Goal: Task Accomplishment & Management: Manage account settings

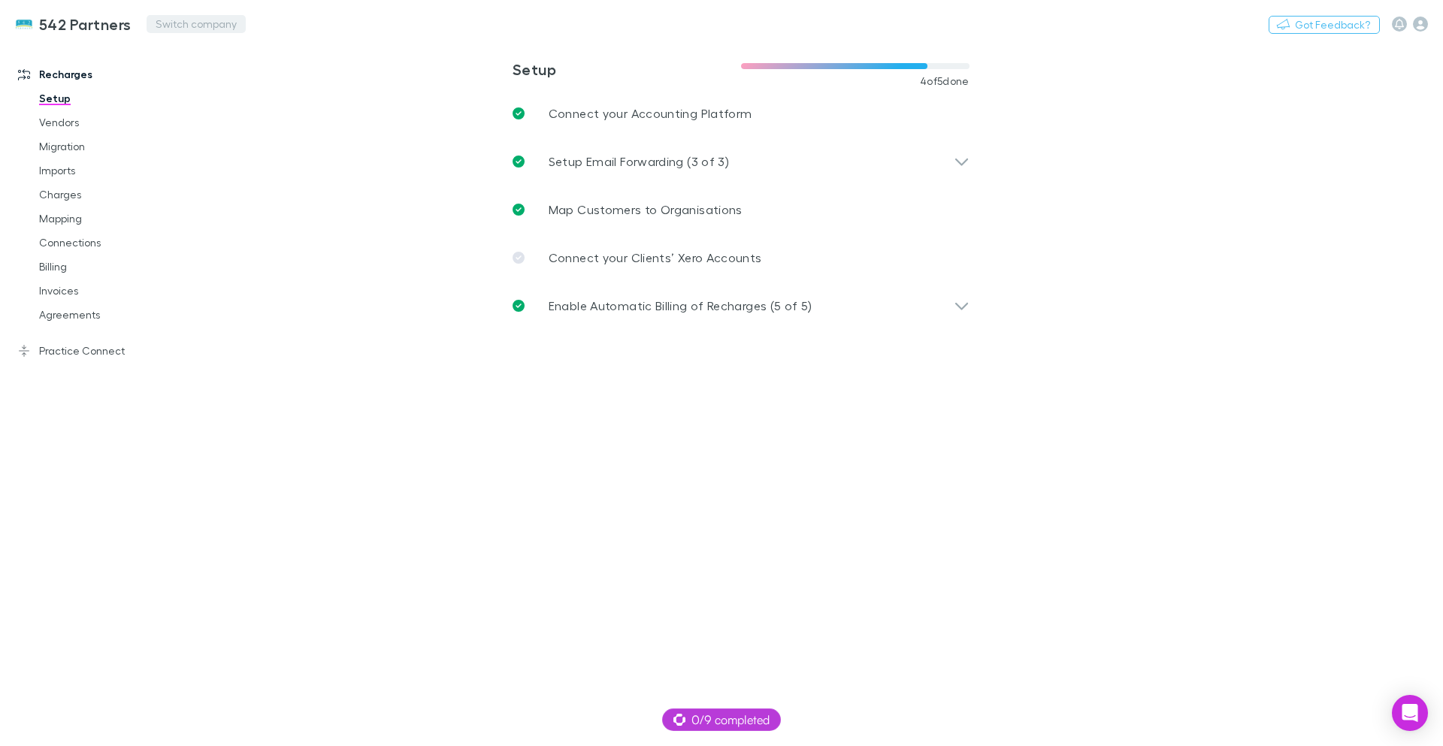
click at [161, 20] on button "Switch company" at bounding box center [196, 24] width 99 height 18
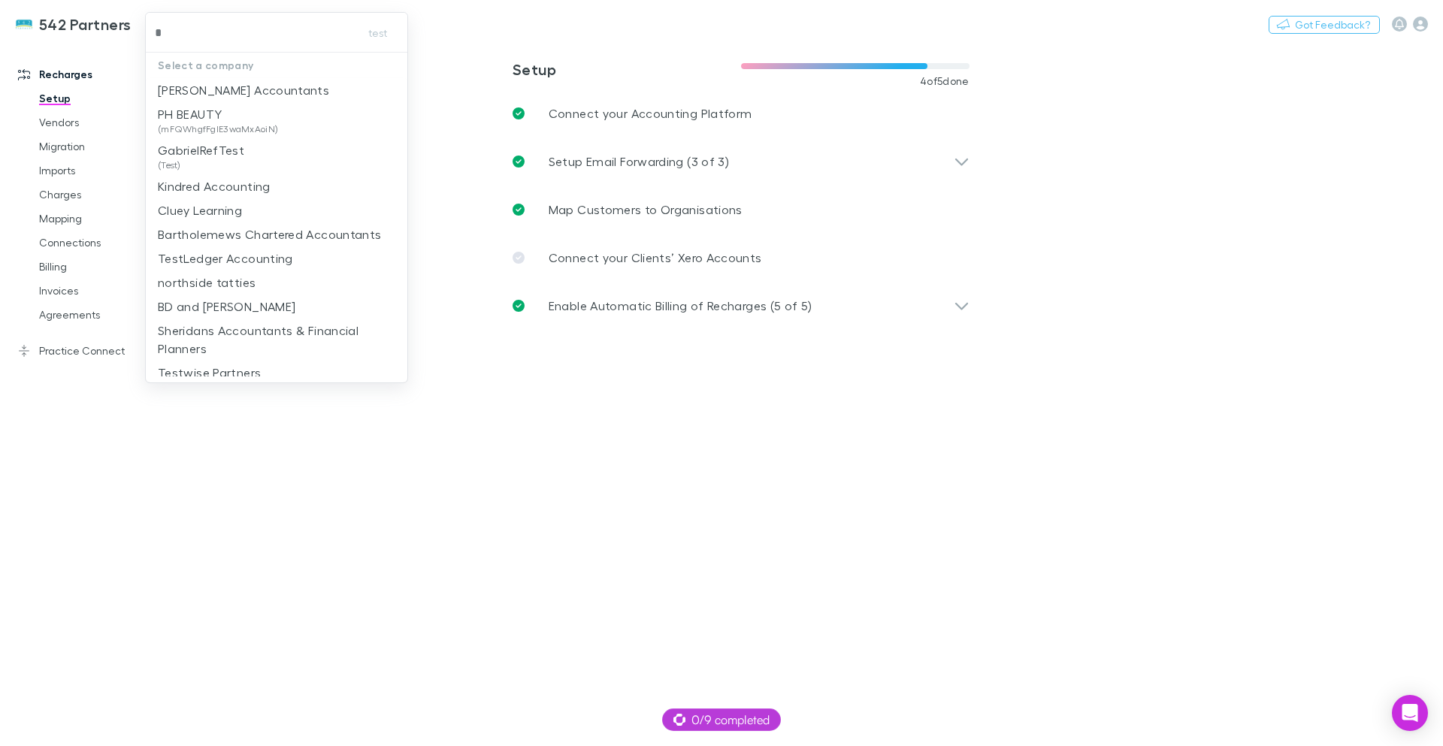
type input "**"
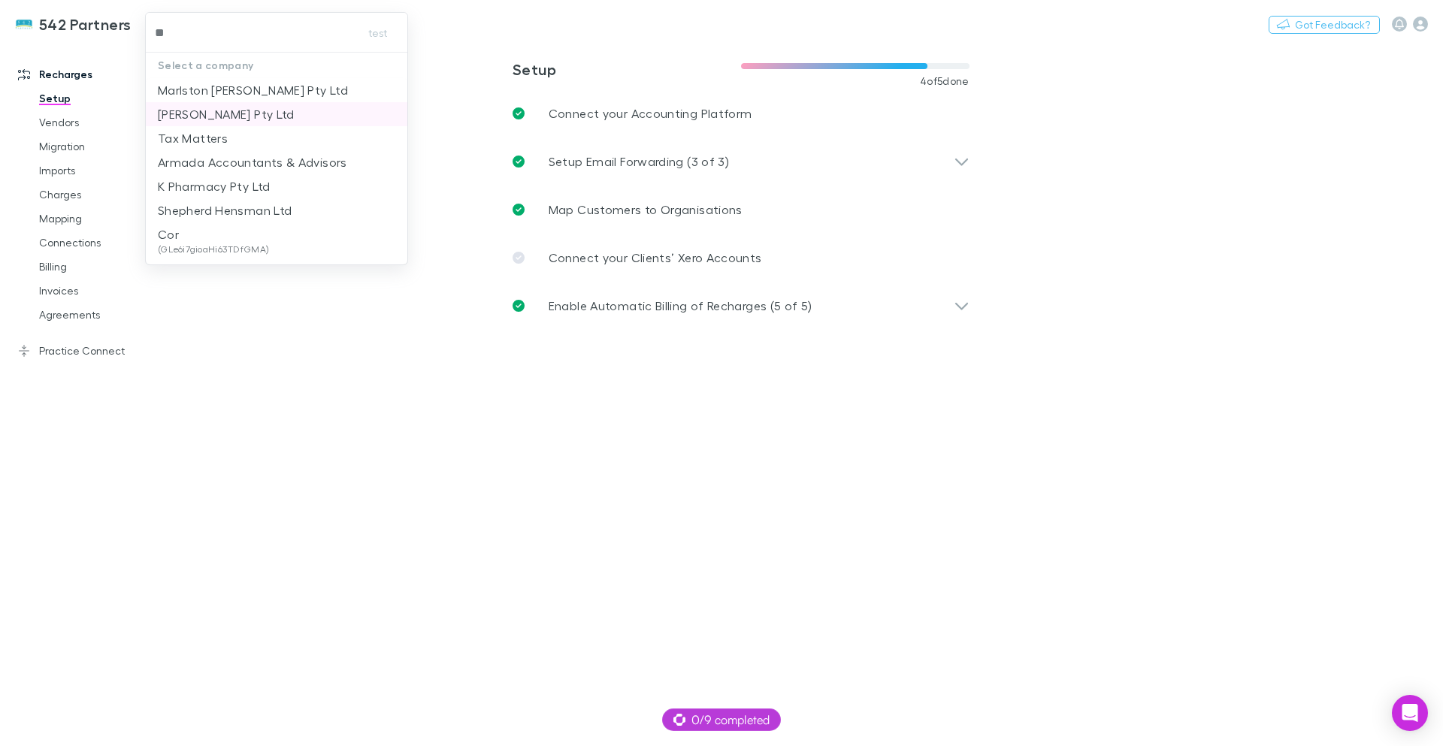
click at [291, 110] on p "Marshall Michael Pty Ltd" at bounding box center [226, 114] width 137 height 18
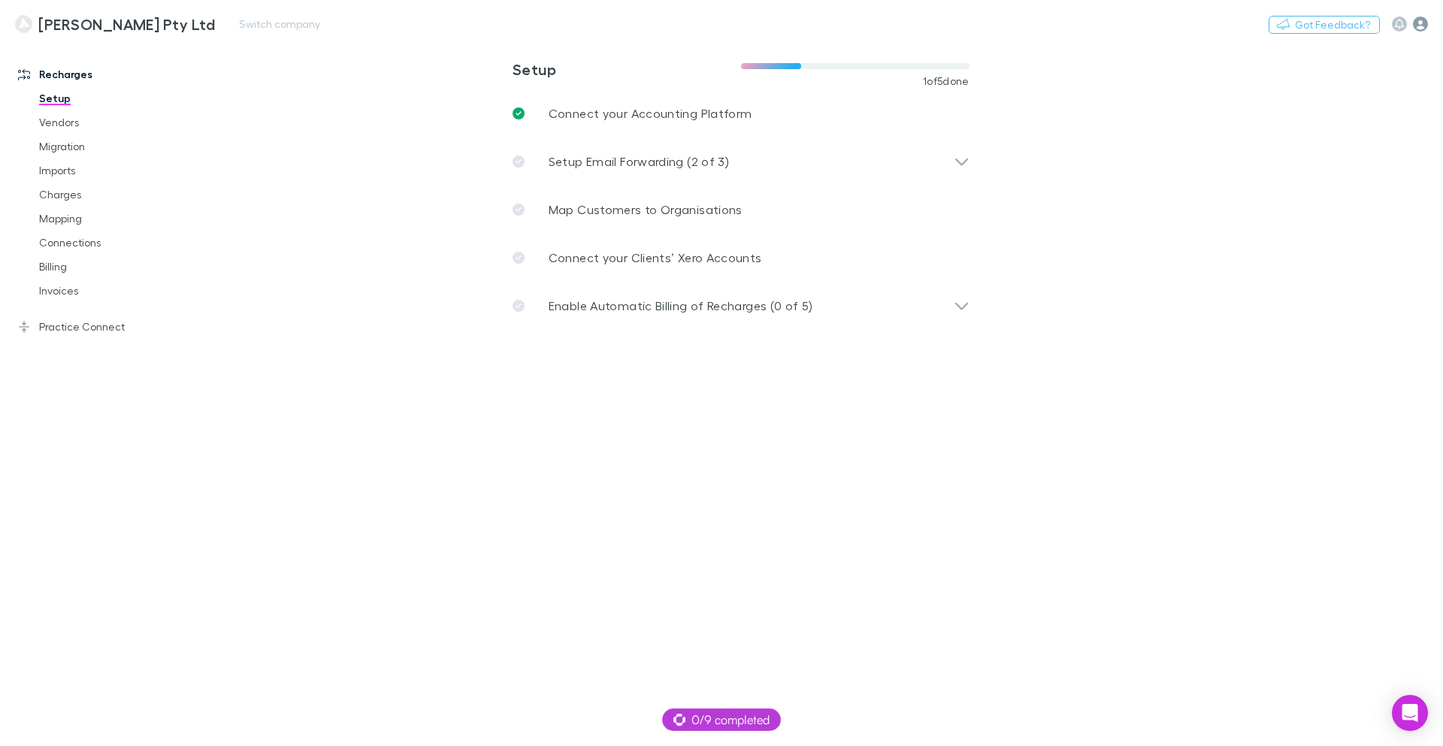
click at [1426, 23] on icon "button" at bounding box center [1420, 24] width 15 height 15
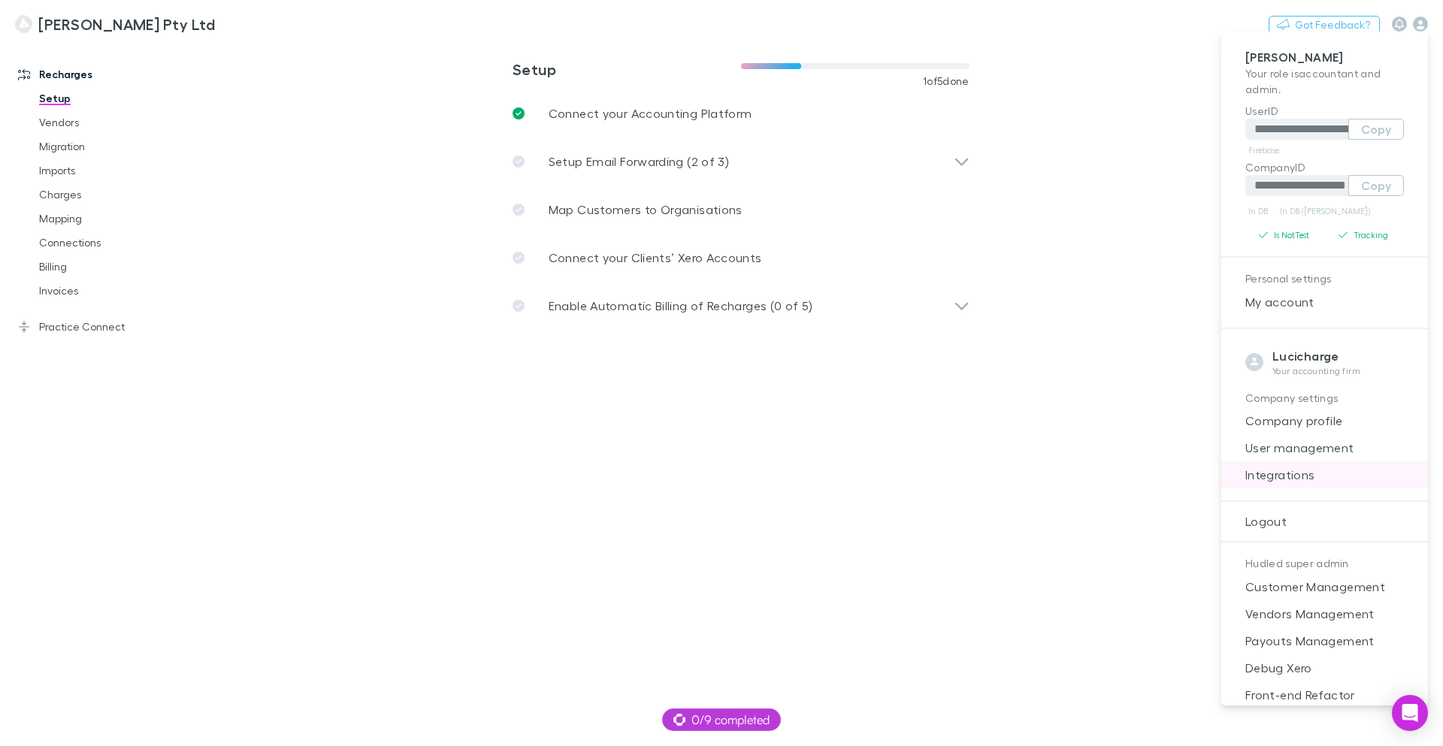
click at [1314, 473] on span "Integrations" at bounding box center [1324, 475] width 183 height 18
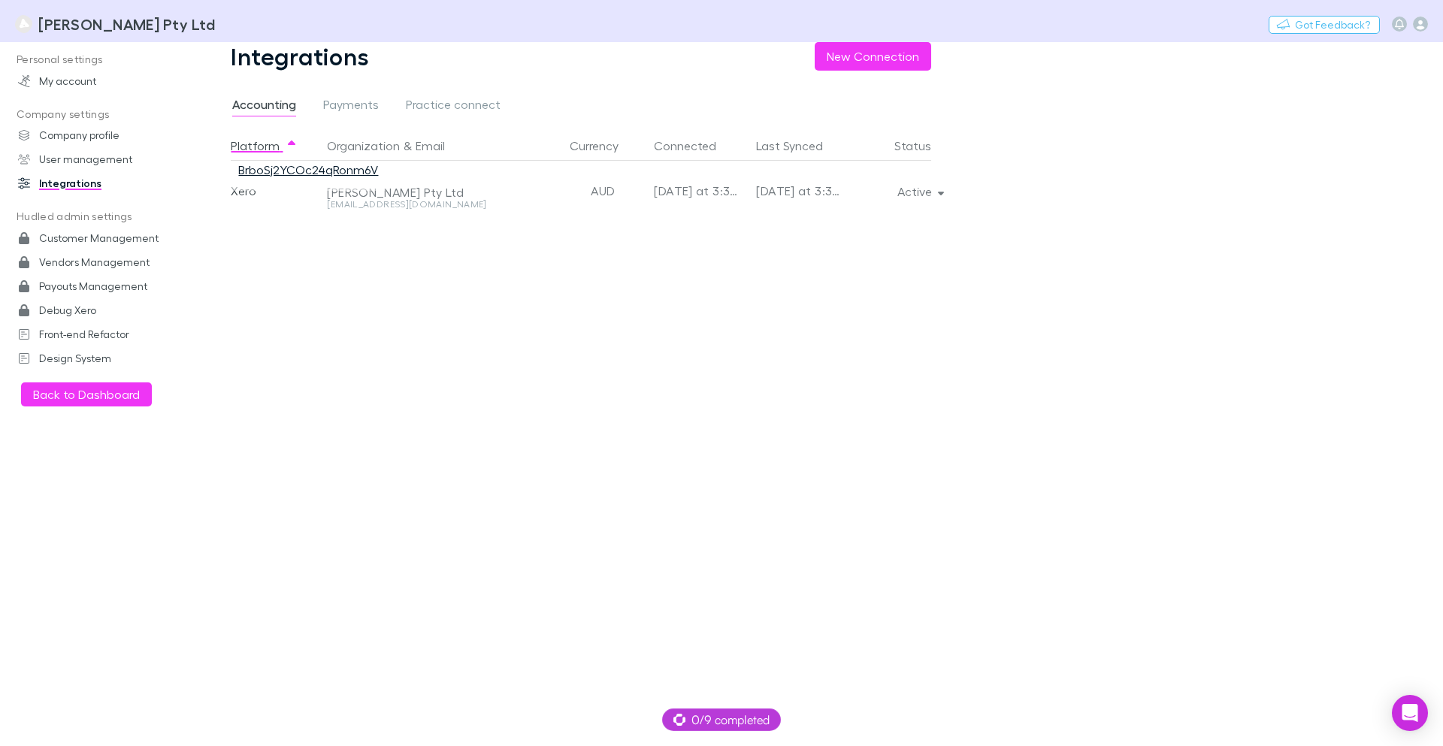
click at [292, 173] on link "BrboSj2YCOc24qRonm6V" at bounding box center [308, 169] width 140 height 14
click at [930, 192] on button "Active" at bounding box center [919, 191] width 68 height 21
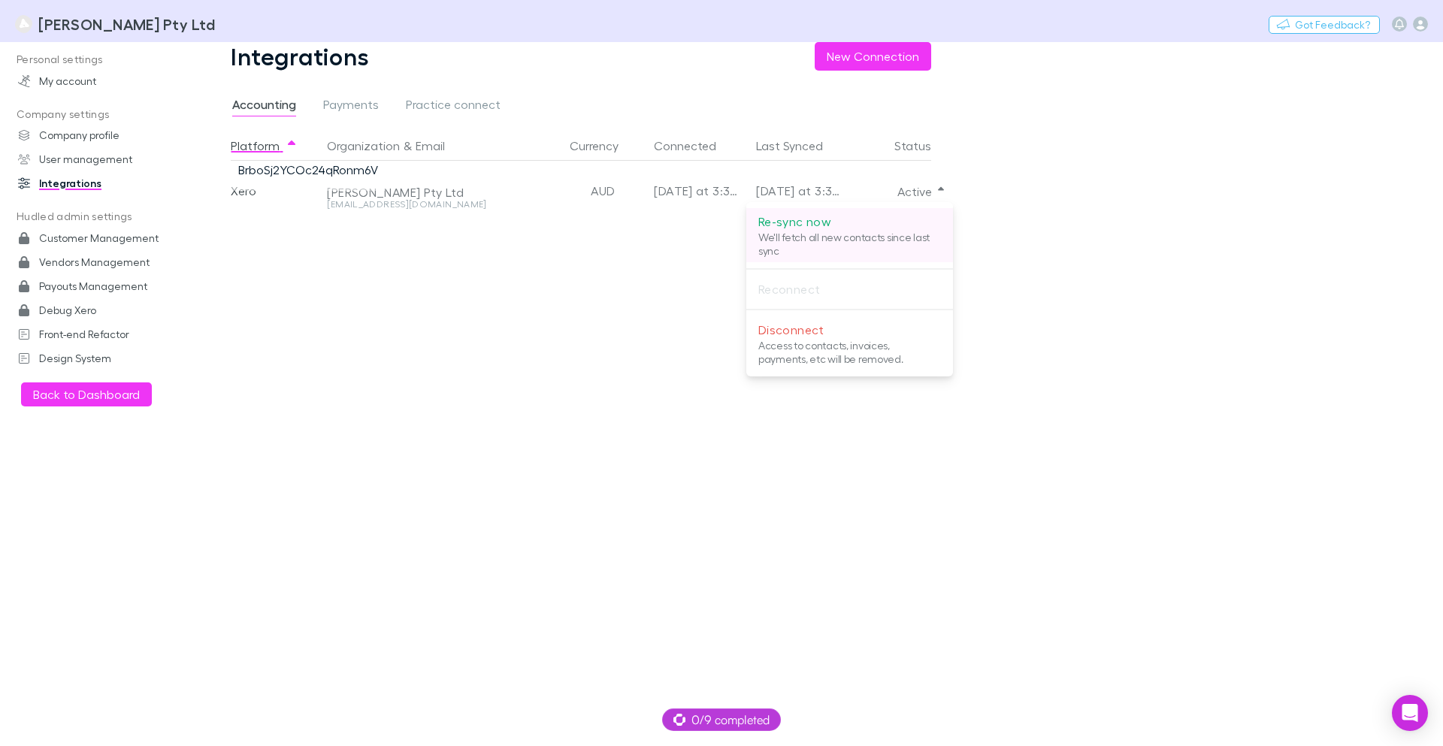
click at [856, 232] on p "We'll fetch all new contacts since last sync" at bounding box center [849, 244] width 183 height 27
click at [1096, 224] on div at bounding box center [721, 373] width 1443 height 746
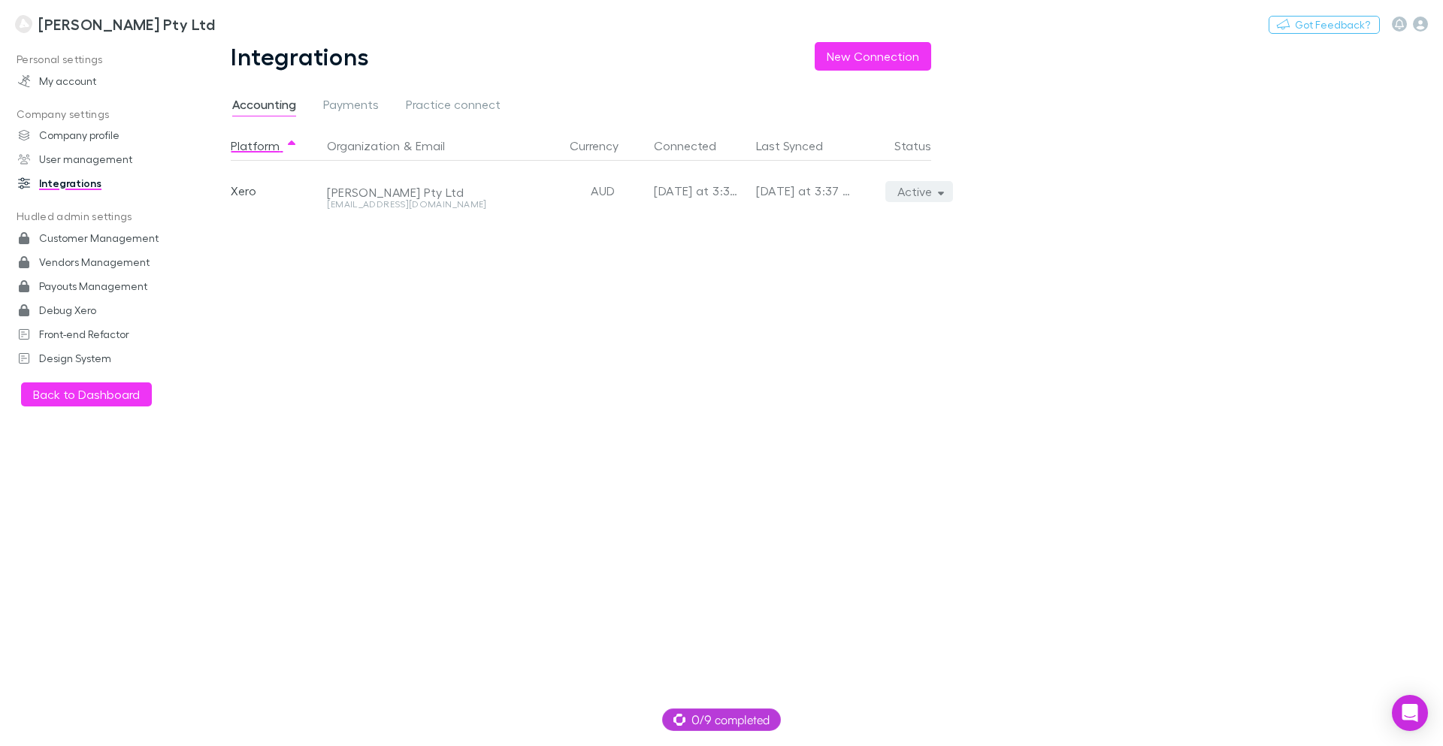
click at [927, 191] on button "Active" at bounding box center [919, 191] width 68 height 21
click at [983, 191] on div at bounding box center [721, 373] width 1443 height 746
click at [61, 29] on h3 "Marshall Michael Pty Ltd" at bounding box center [126, 24] width 177 height 18
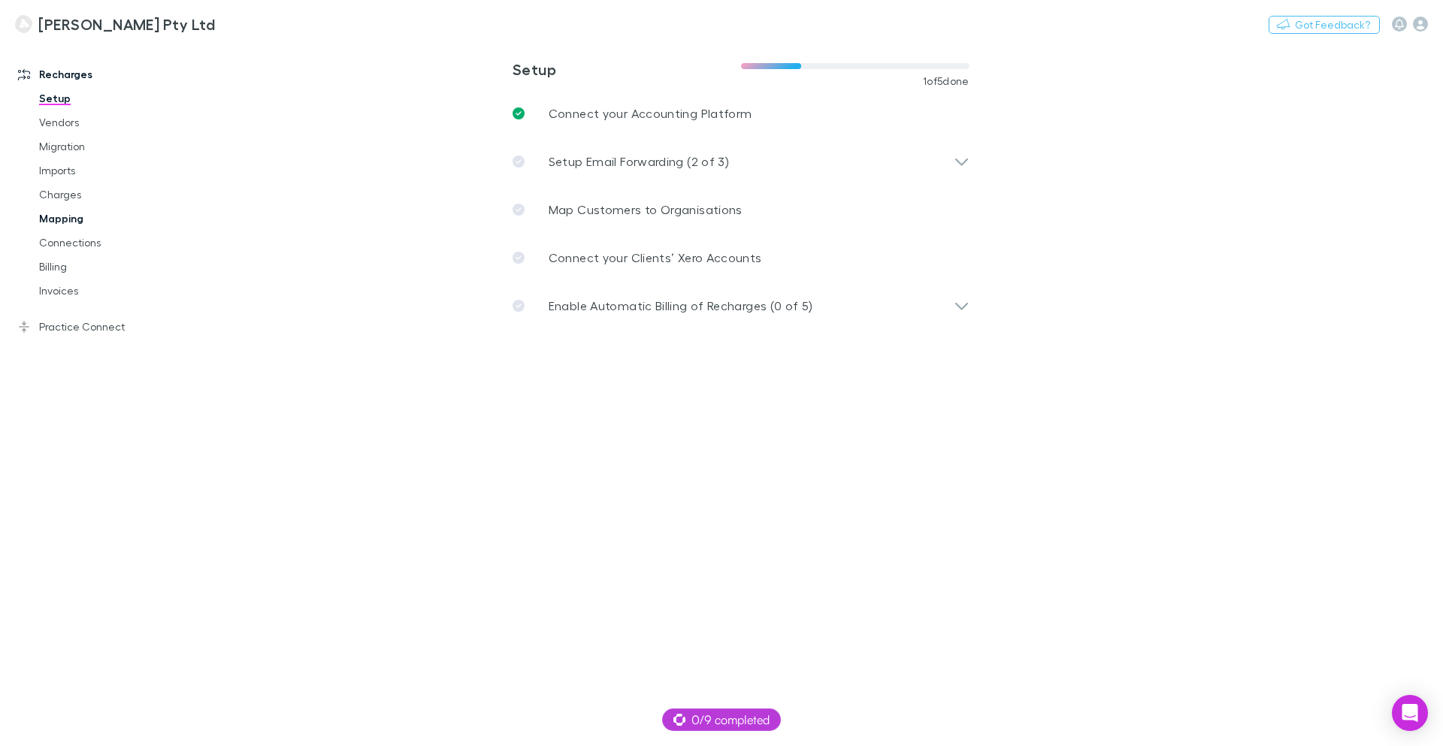
click at [73, 217] on link "Mapping" at bounding box center [113, 219] width 179 height 24
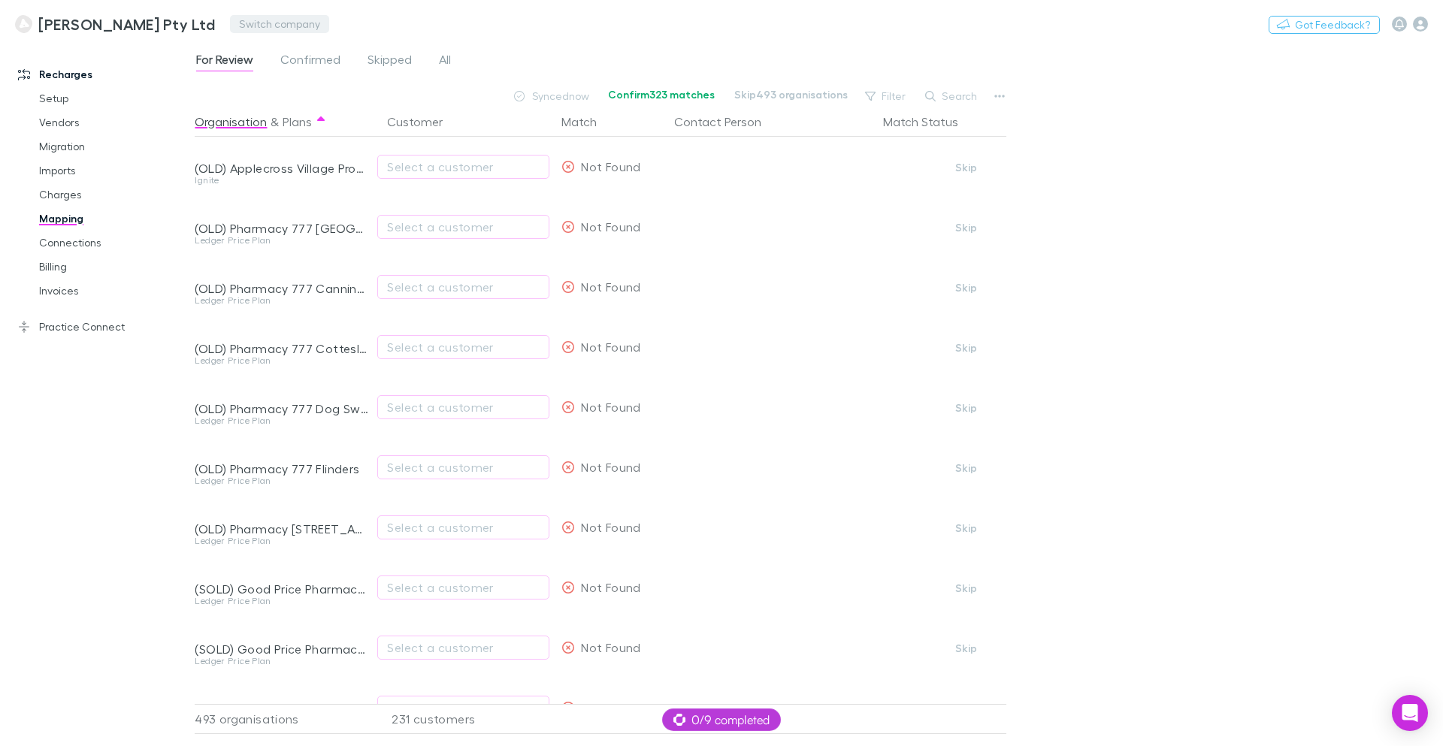
click at [259, 19] on button "Switch company" at bounding box center [279, 24] width 99 height 18
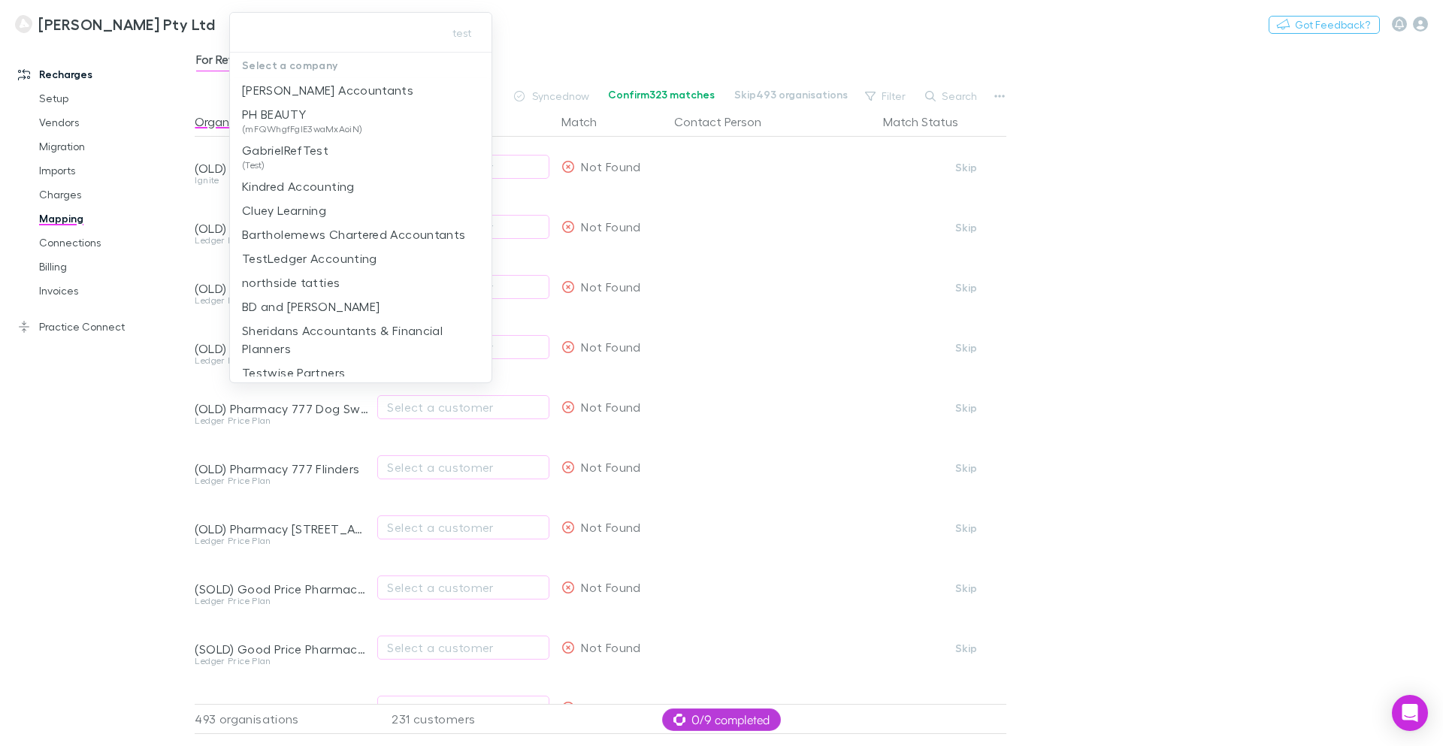
type input "*"
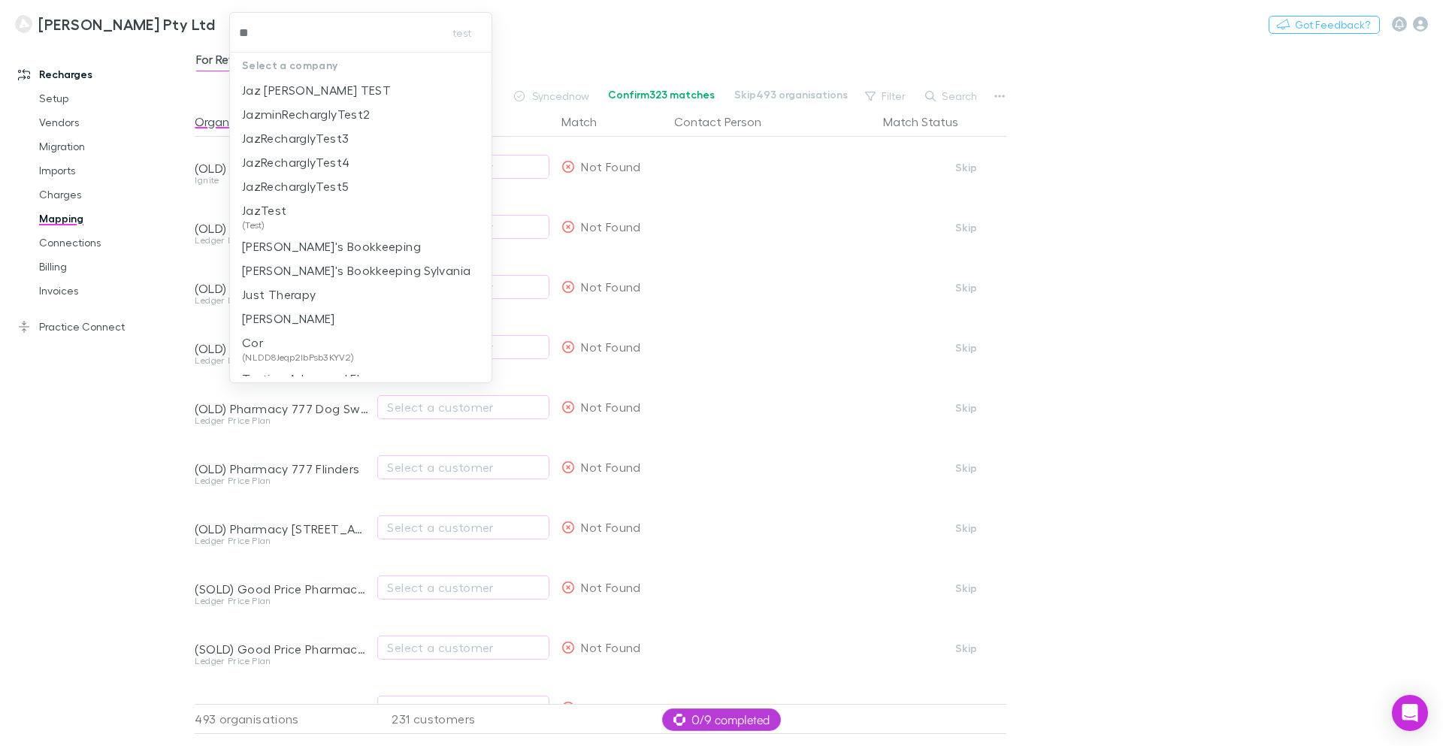
type input "***"
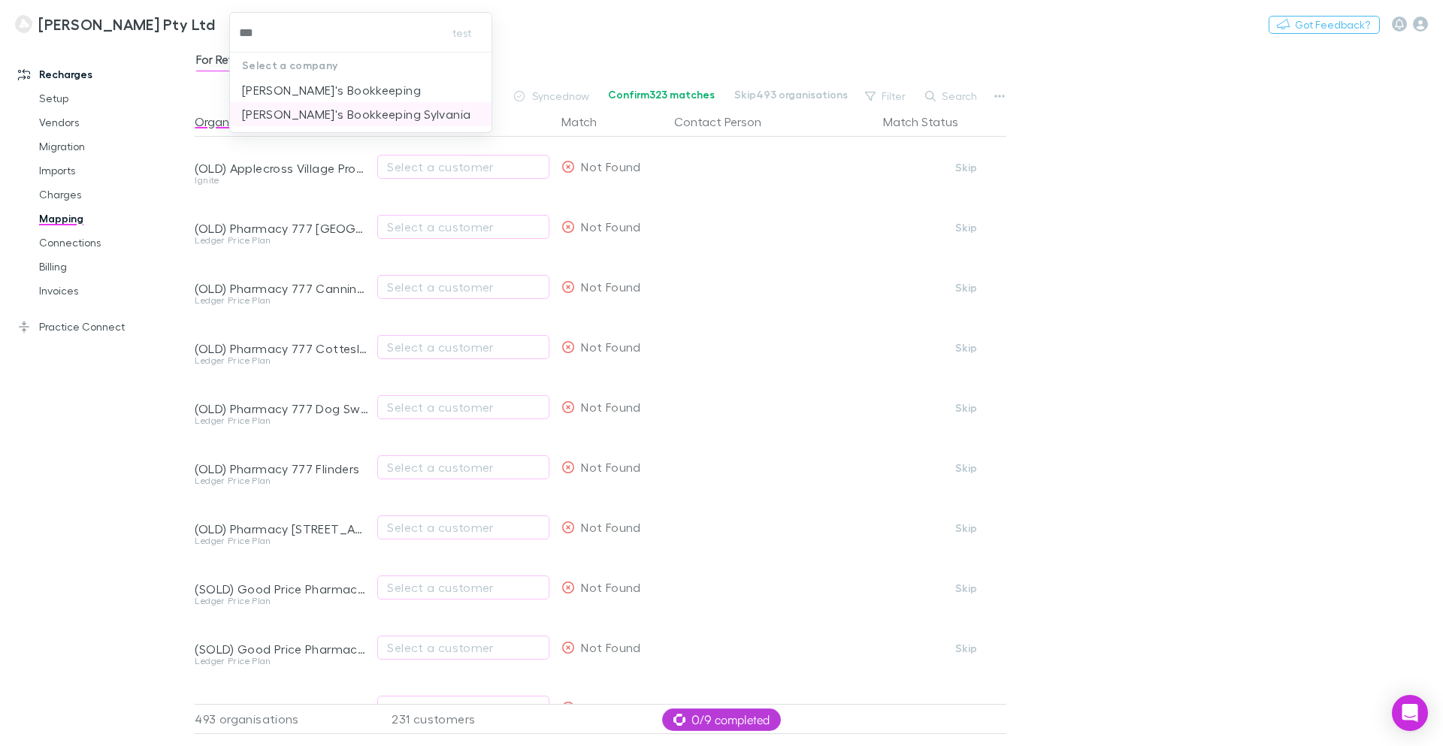
drag, startPoint x: 363, startPoint y: 96, endPoint x: 359, endPoint y: 124, distance: 28.1
click at [359, 124] on ul "Jim's Bookkeeping Jim's Bookkeeping Sylvania" at bounding box center [361, 102] width 262 height 48
click at [361, 121] on p "Jim's Bookkeeping Sylvania" at bounding box center [356, 114] width 228 height 18
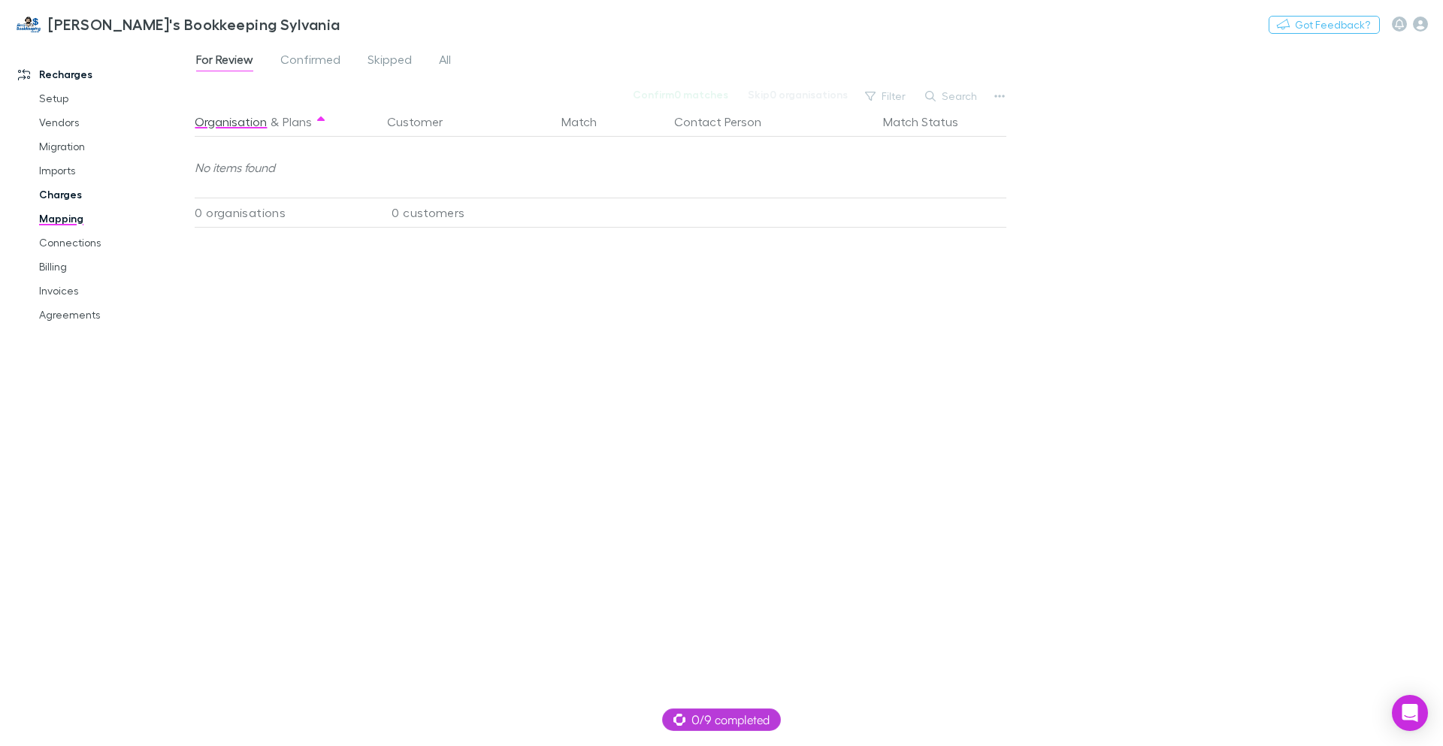
click at [68, 196] on link "Charges" at bounding box center [113, 195] width 179 height 24
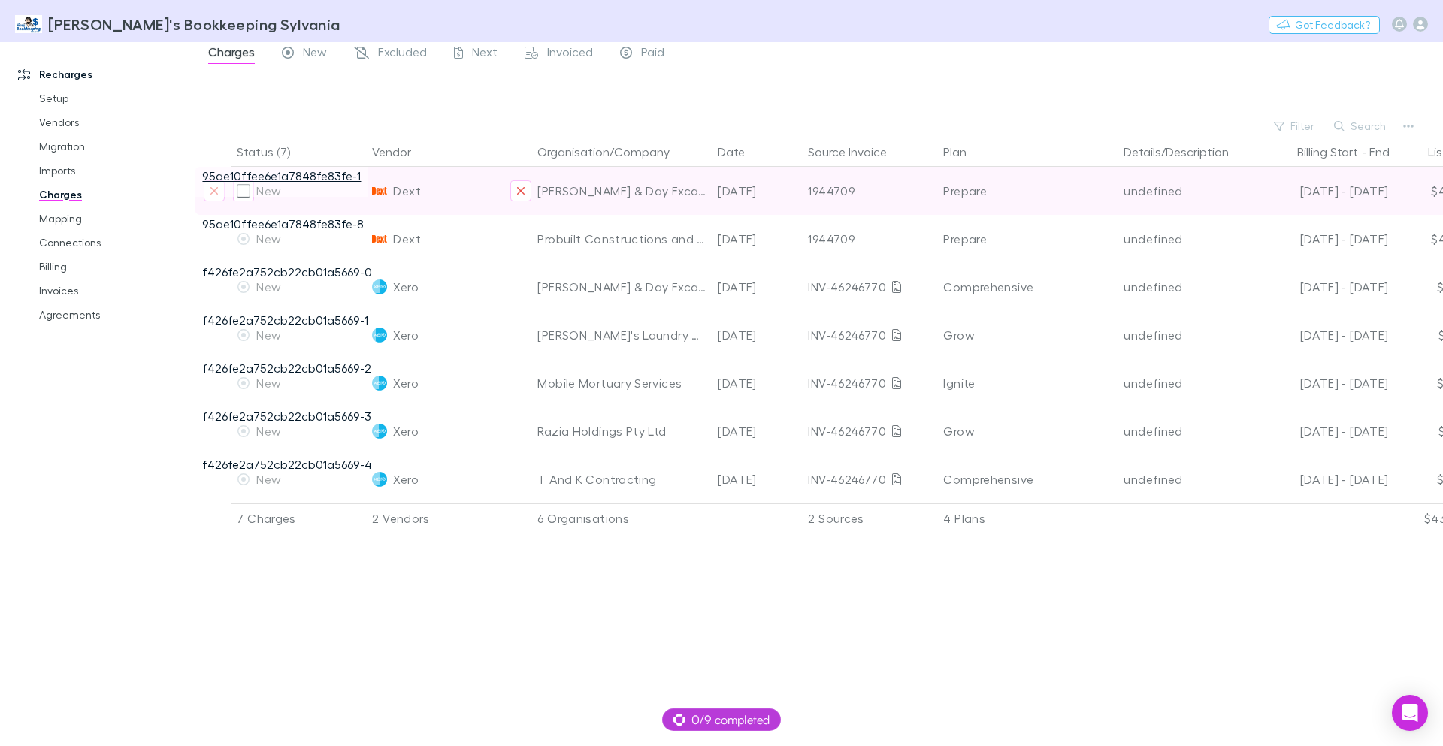
click at [306, 172] on link "95ae10ffee6e1a7848fe83fe-1" at bounding box center [281, 175] width 159 height 14
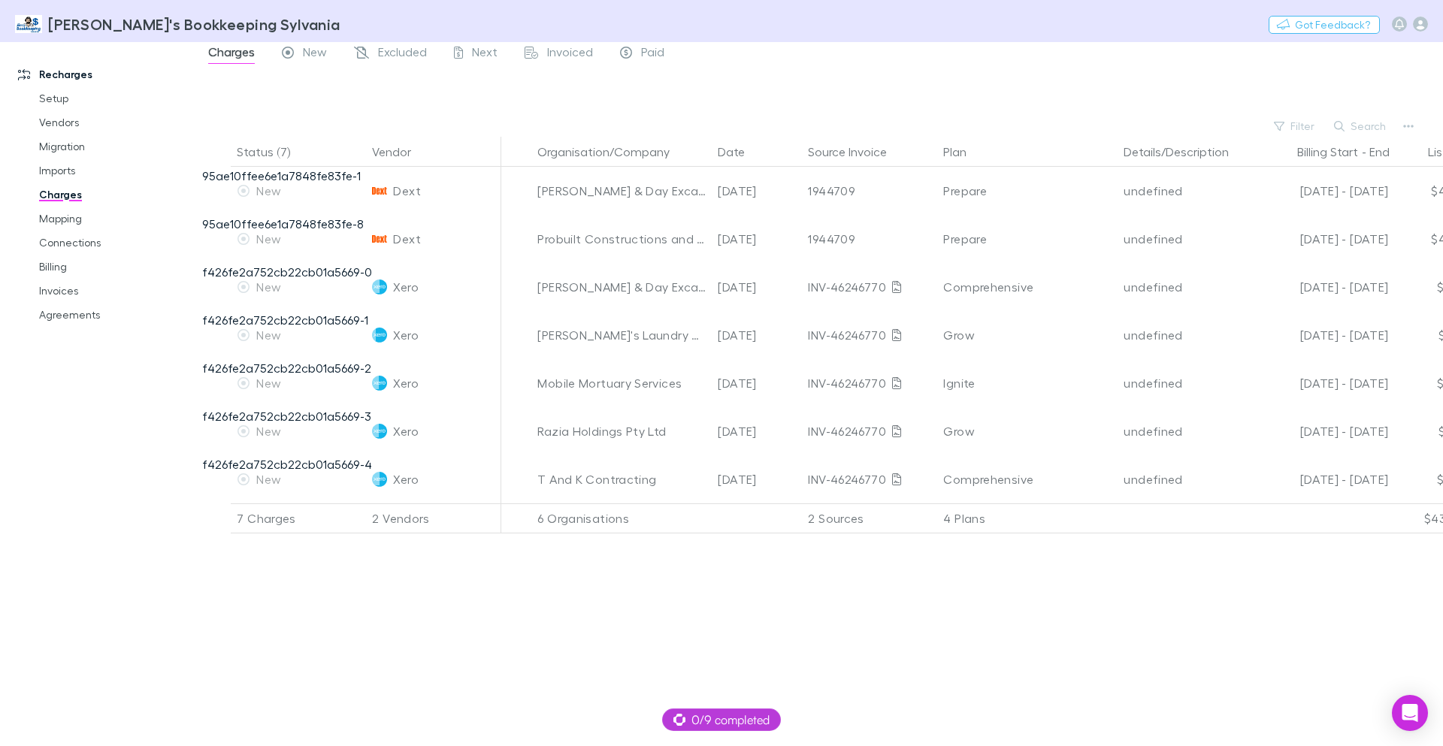
click at [932, 639] on div "Status (7) Vendor Organisation/Company Date Source Invoice Plan Details/Descrip…" at bounding box center [819, 441] width 1248 height 609
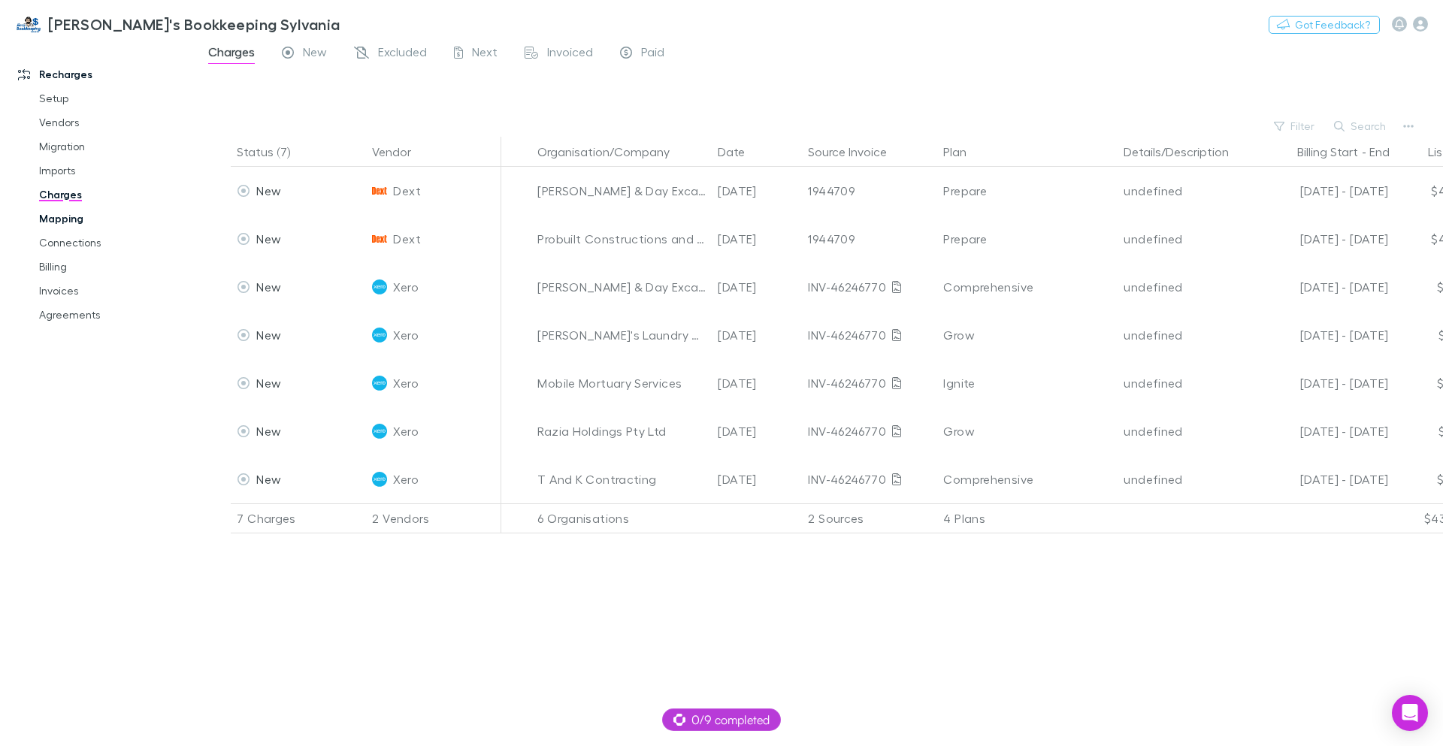
click at [50, 222] on link "Mapping" at bounding box center [113, 219] width 179 height 24
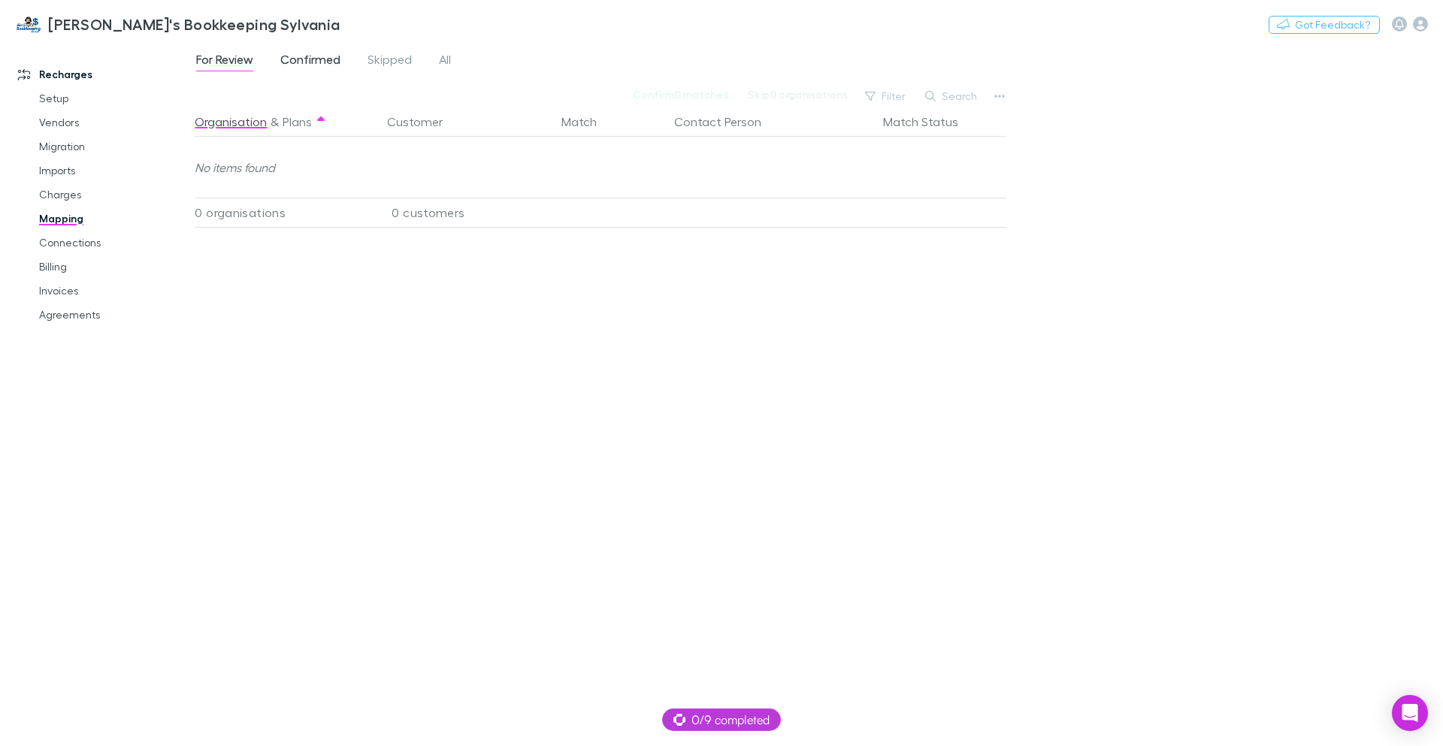
click at [316, 57] on span "Confirmed" at bounding box center [310, 62] width 60 height 20
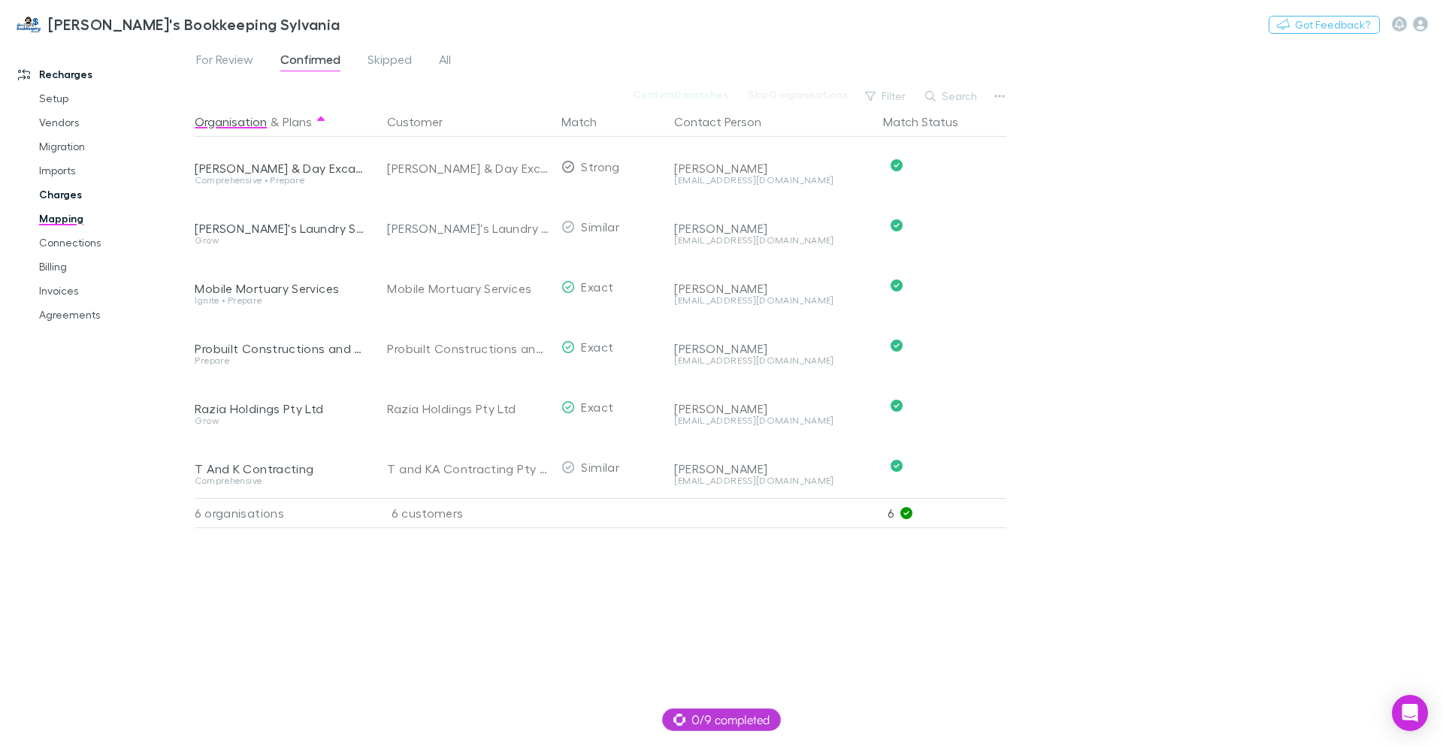
click at [54, 195] on link "Charges" at bounding box center [113, 195] width 179 height 24
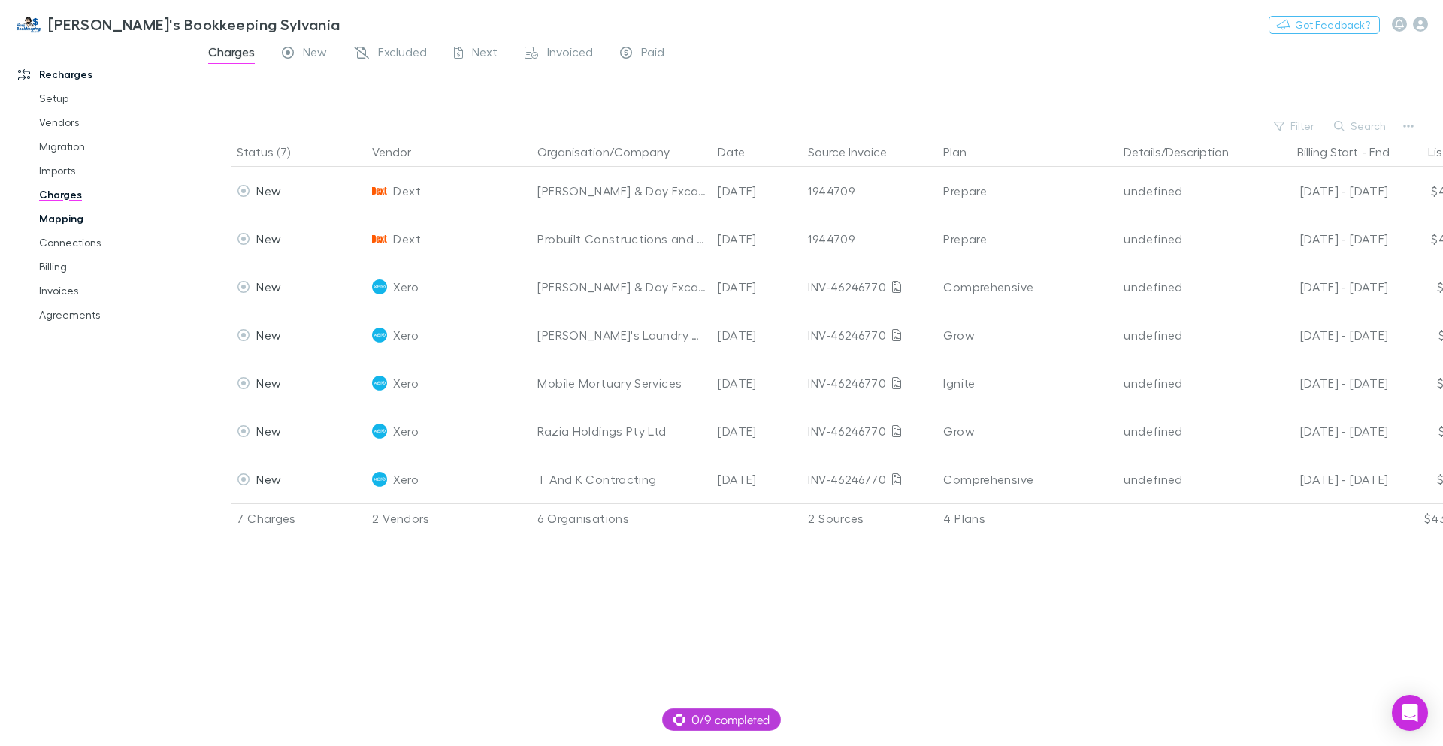
click at [68, 214] on link "Mapping" at bounding box center [113, 219] width 179 height 24
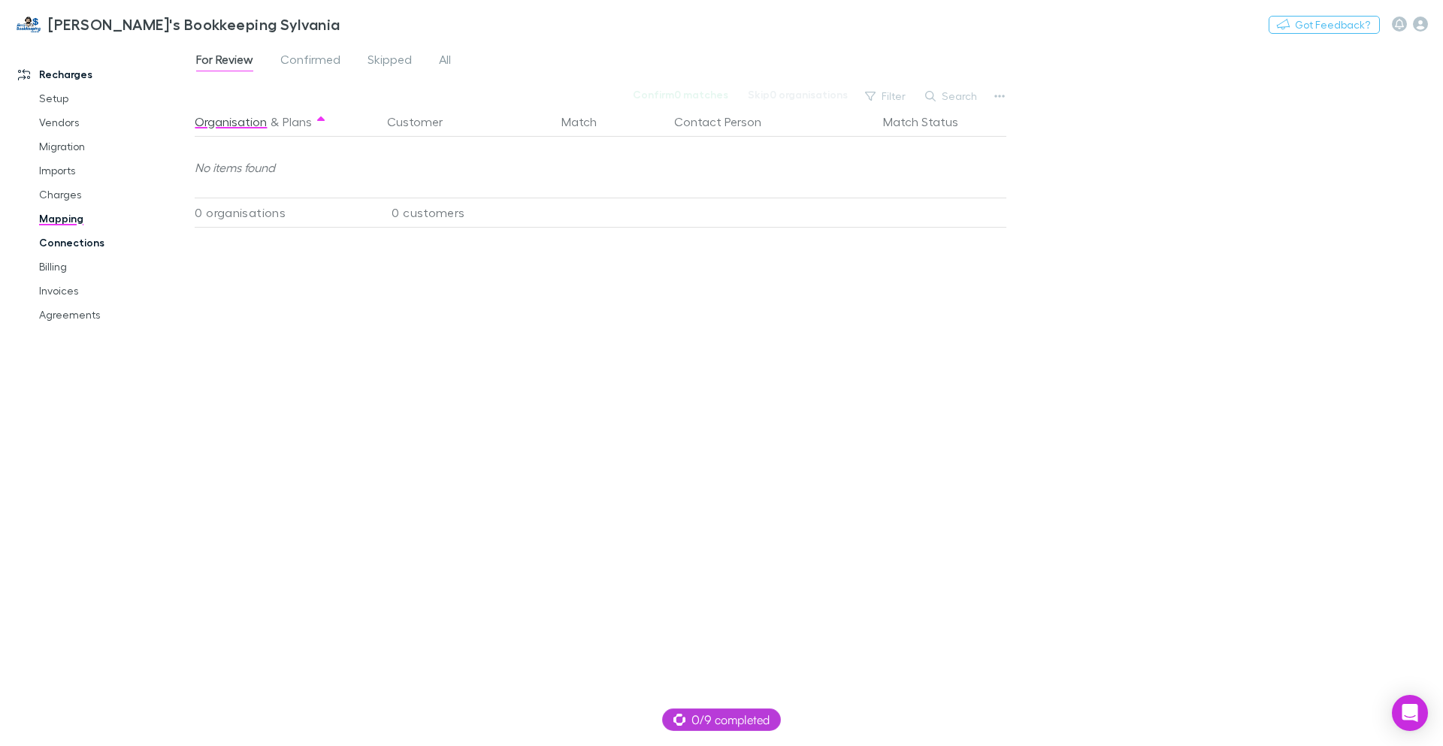
click at [73, 243] on link "Connections" at bounding box center [113, 243] width 179 height 24
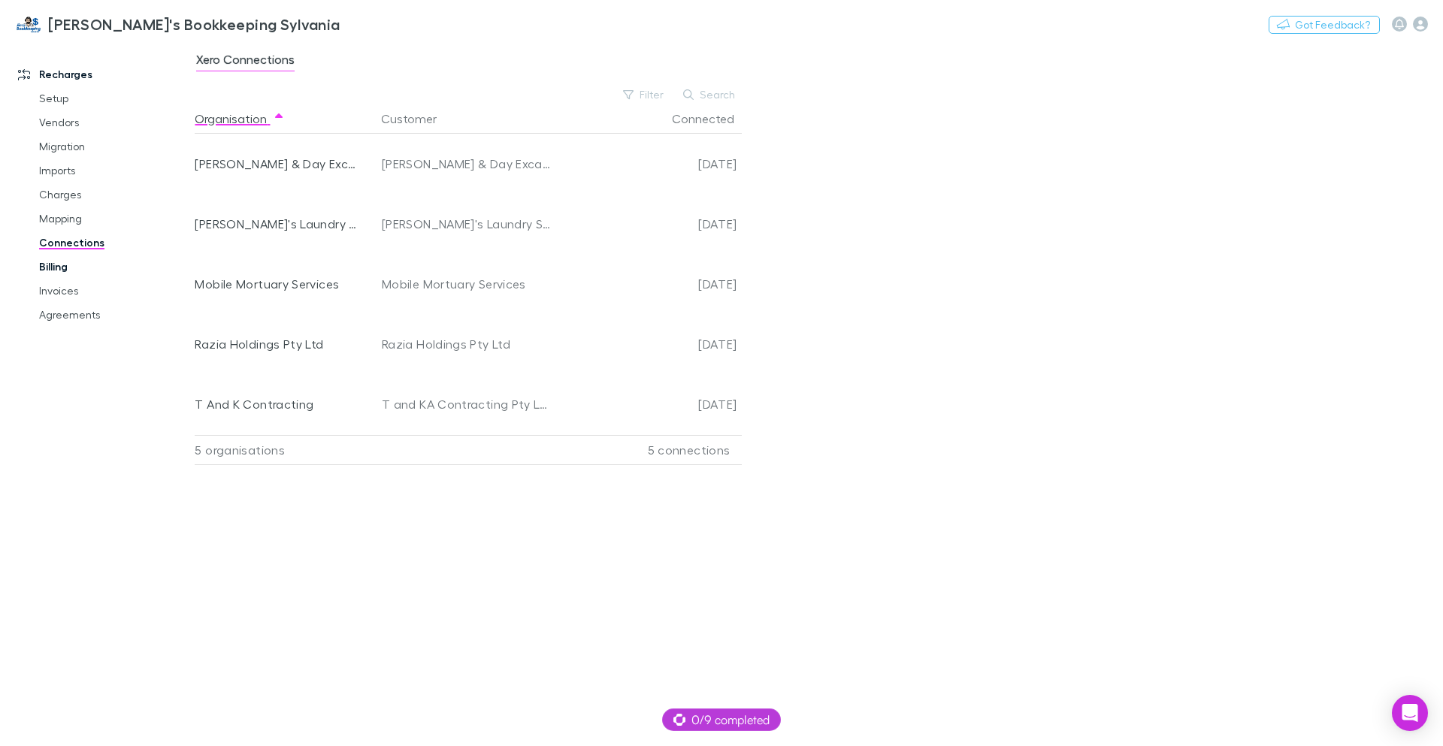
click at [53, 274] on link "Billing" at bounding box center [113, 267] width 179 height 24
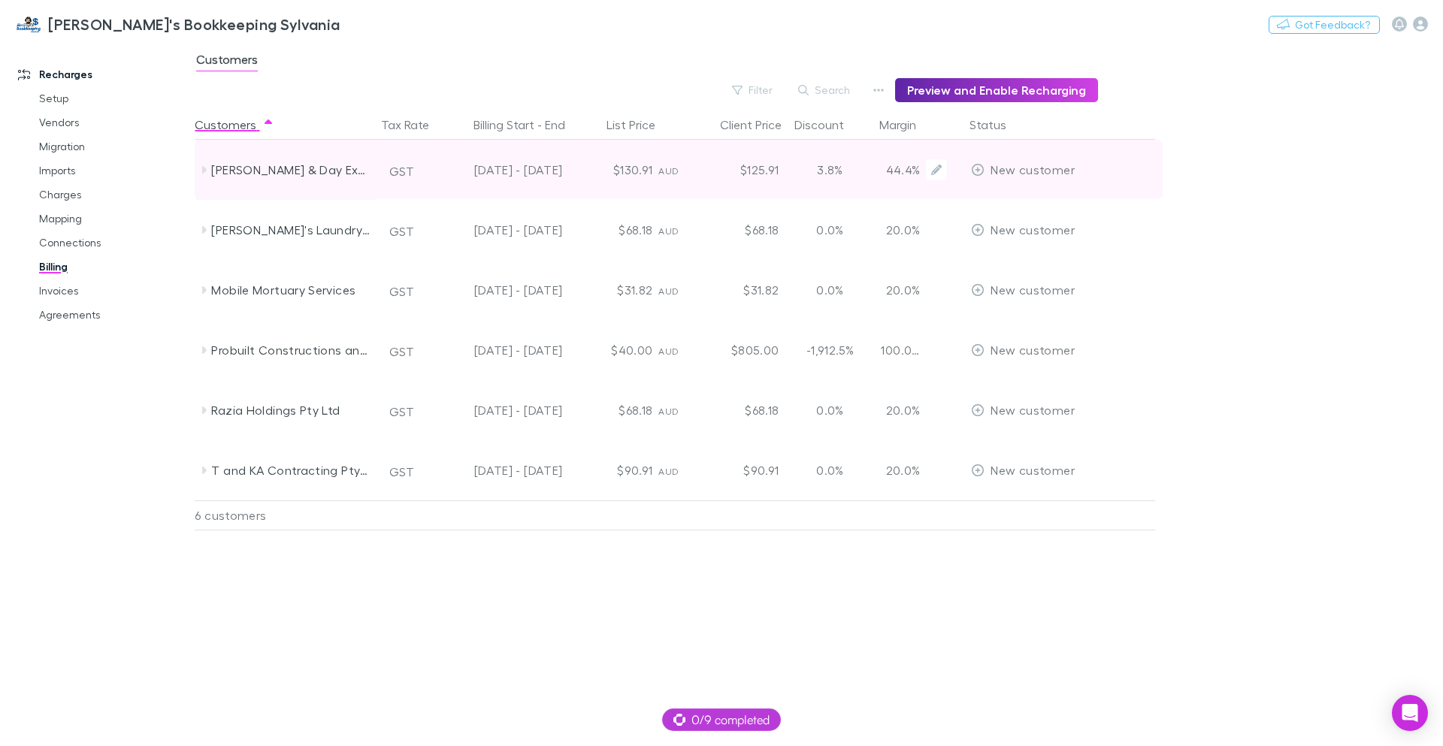
click at [291, 175] on div "Cain & Day Excavations" at bounding box center [290, 170] width 159 height 60
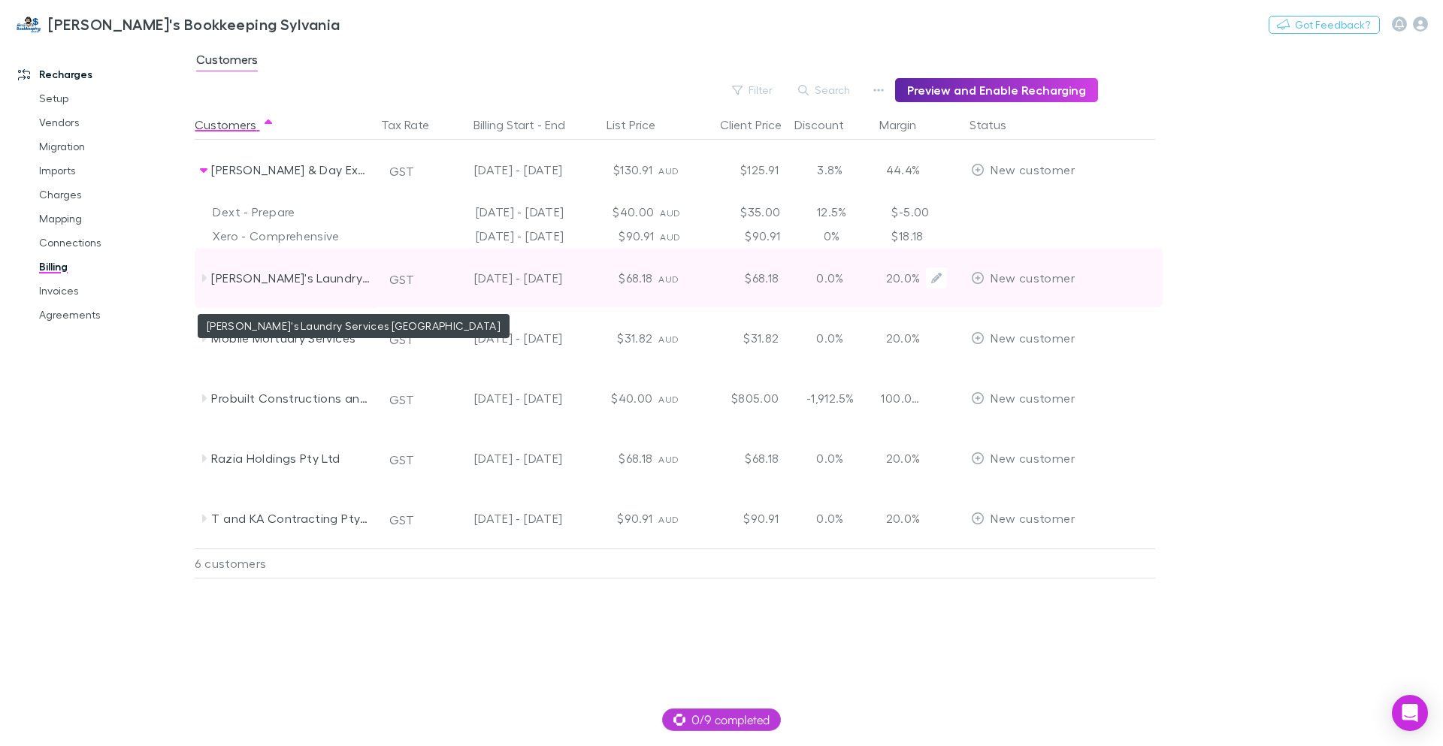
click at [329, 292] on div "Jim's Laundry Services Kingsgrove" at bounding box center [290, 278] width 159 height 60
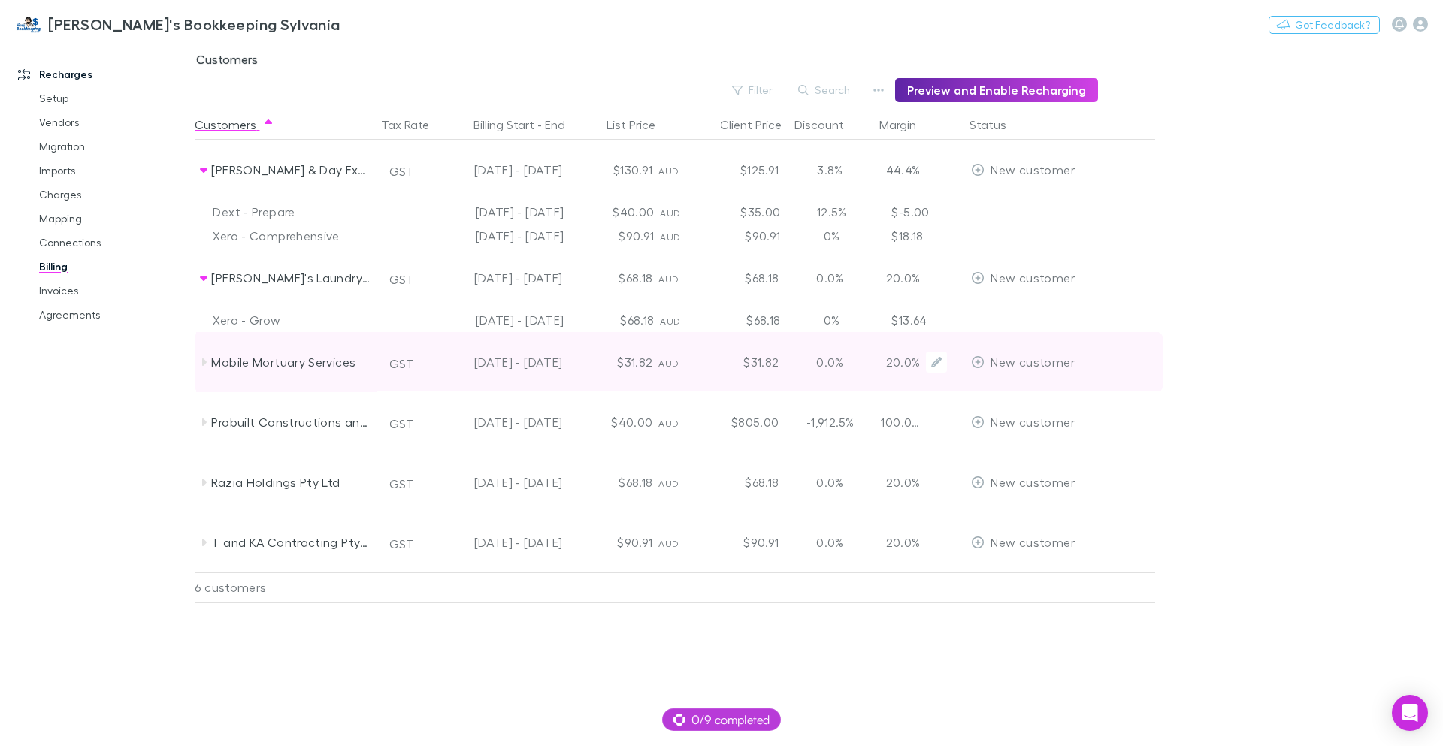
click at [334, 363] on div "Mobile Mortuary Services" at bounding box center [290, 362] width 159 height 60
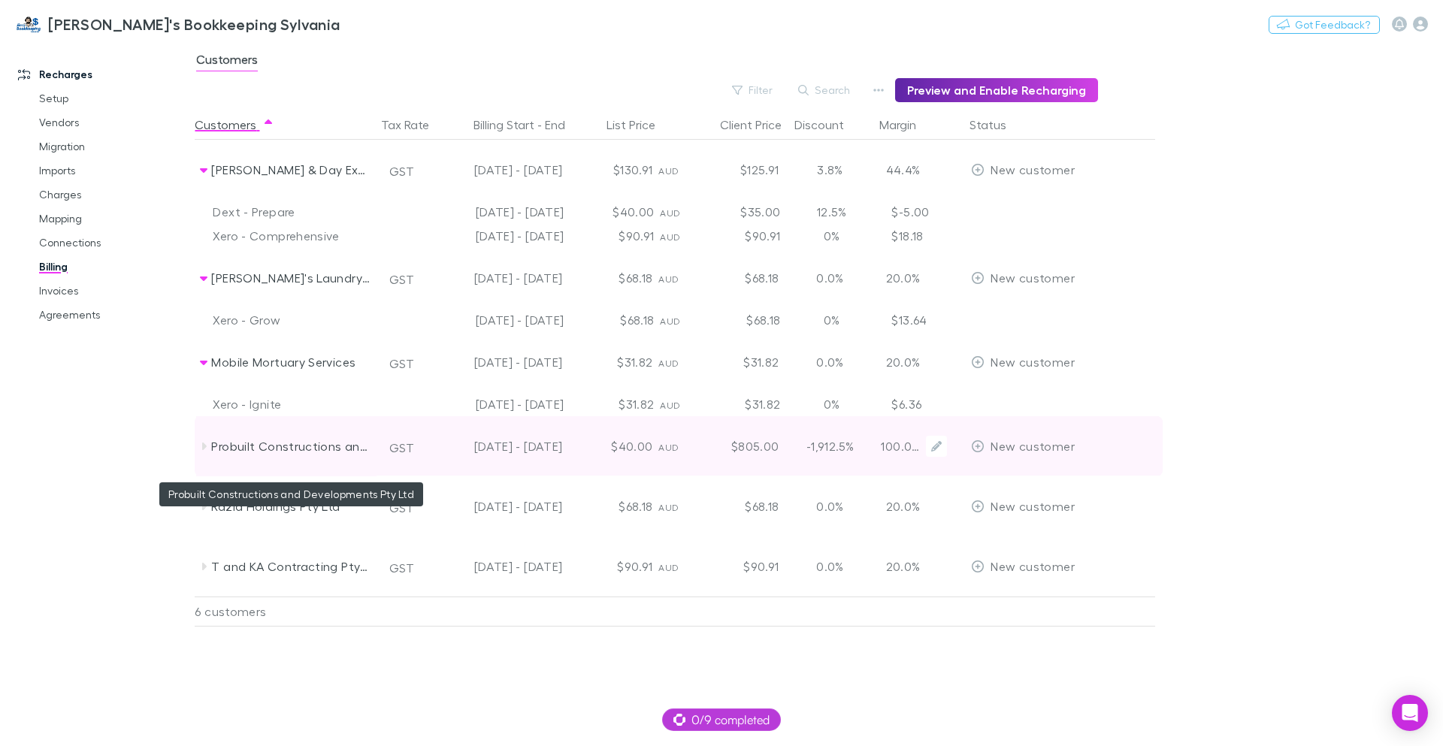
click at [348, 436] on div "Probuilt Constructions and Developments Pty Ltd" at bounding box center [290, 446] width 159 height 60
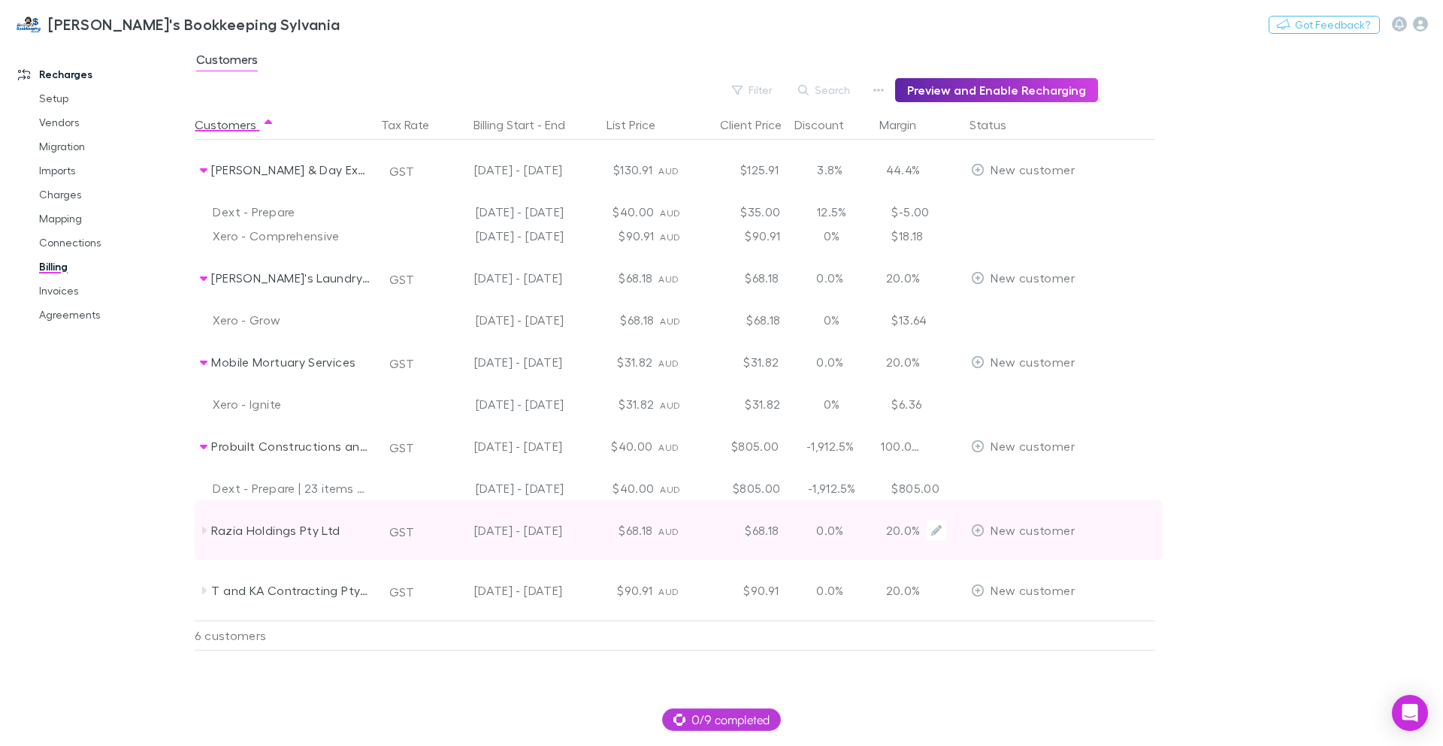
click at [340, 503] on div "Razia Holdings Pty Ltd" at bounding box center [290, 530] width 159 height 60
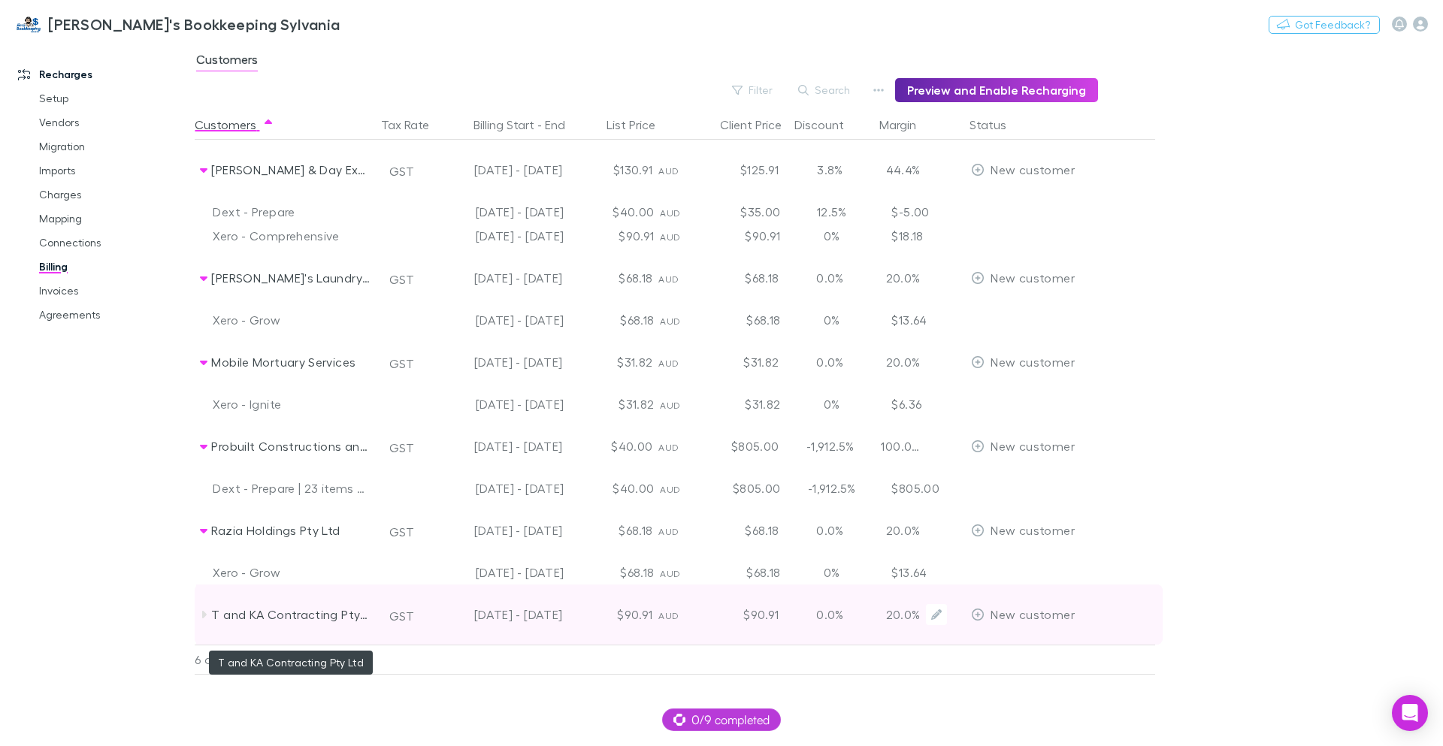
click at [302, 604] on div "T and KA Contracting Pty Ltd" at bounding box center [290, 615] width 159 height 60
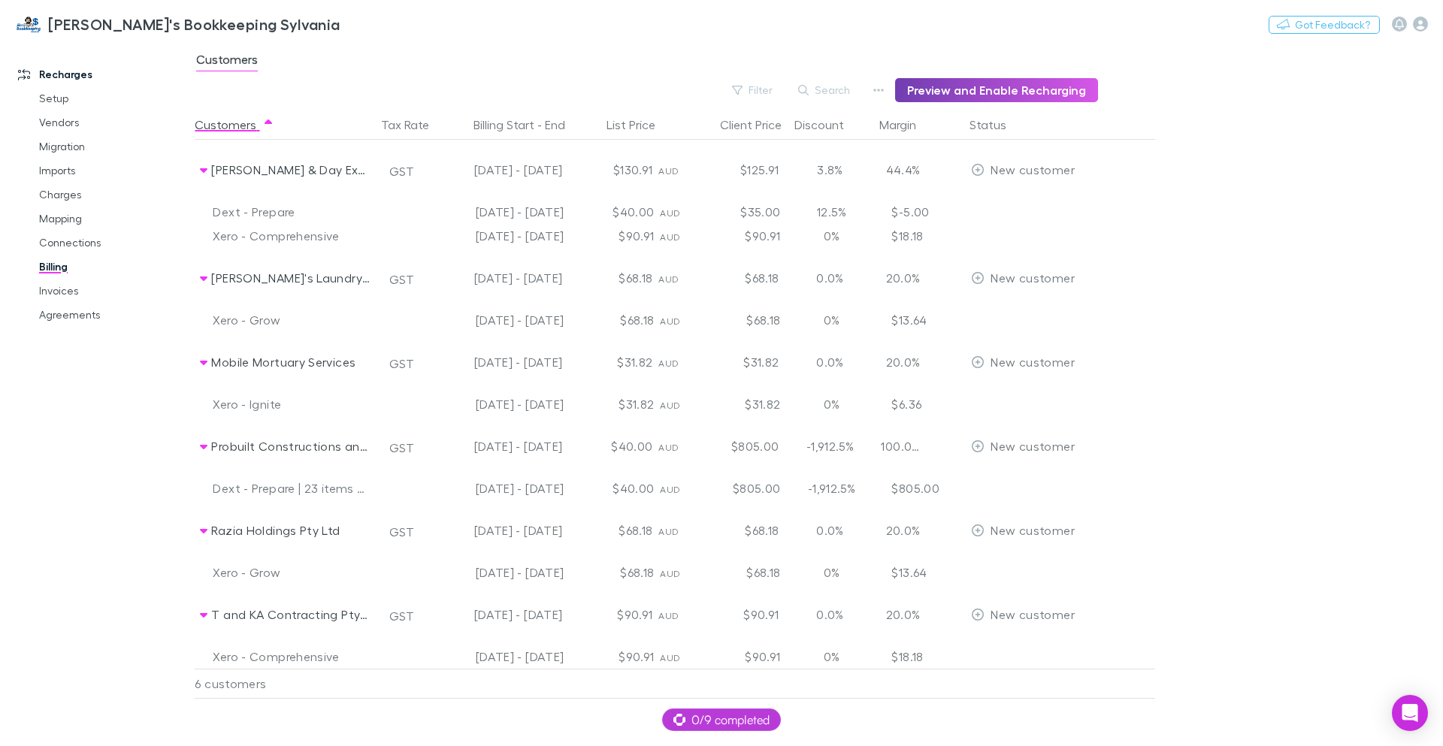
click at [1037, 92] on button "Preview and Enable Recharging" at bounding box center [996, 90] width 203 height 24
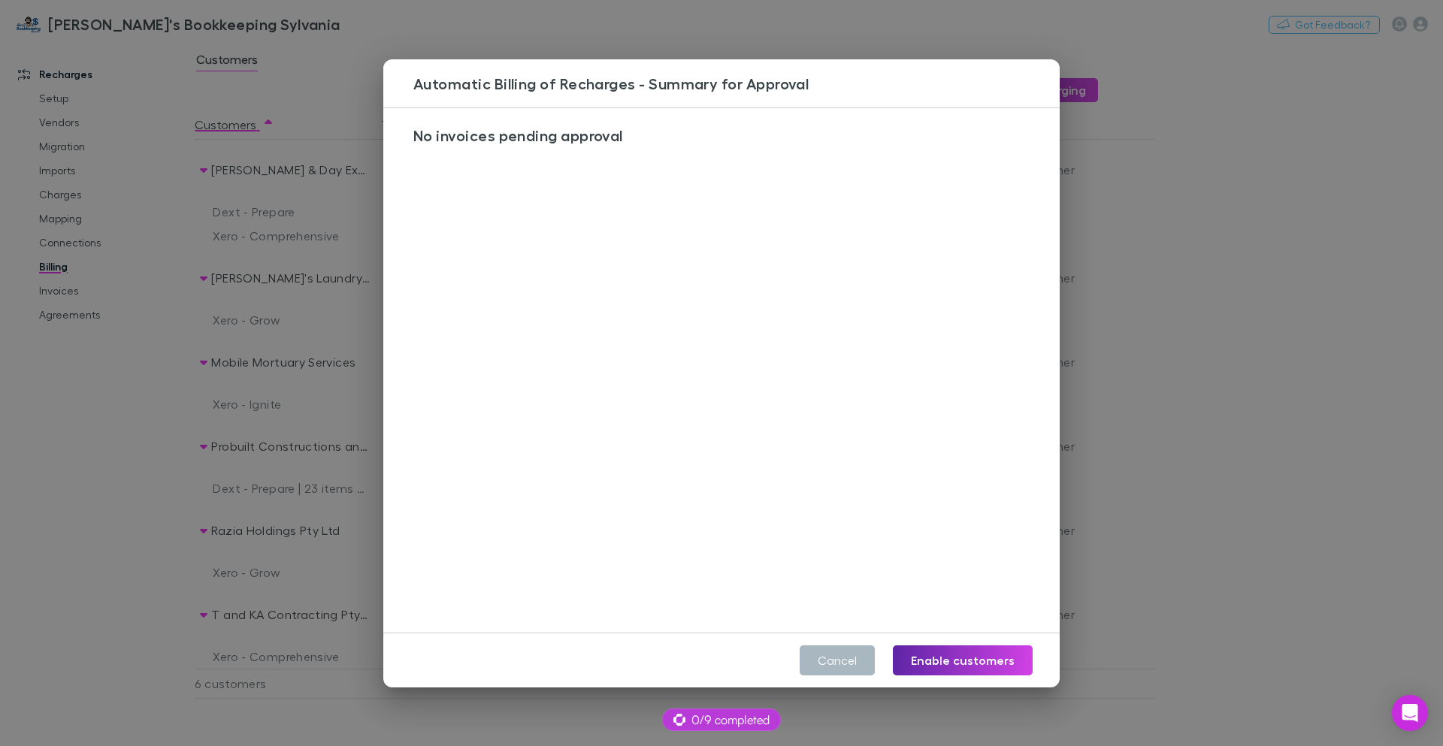
click at [863, 654] on button "Cancel" at bounding box center [837, 661] width 75 height 30
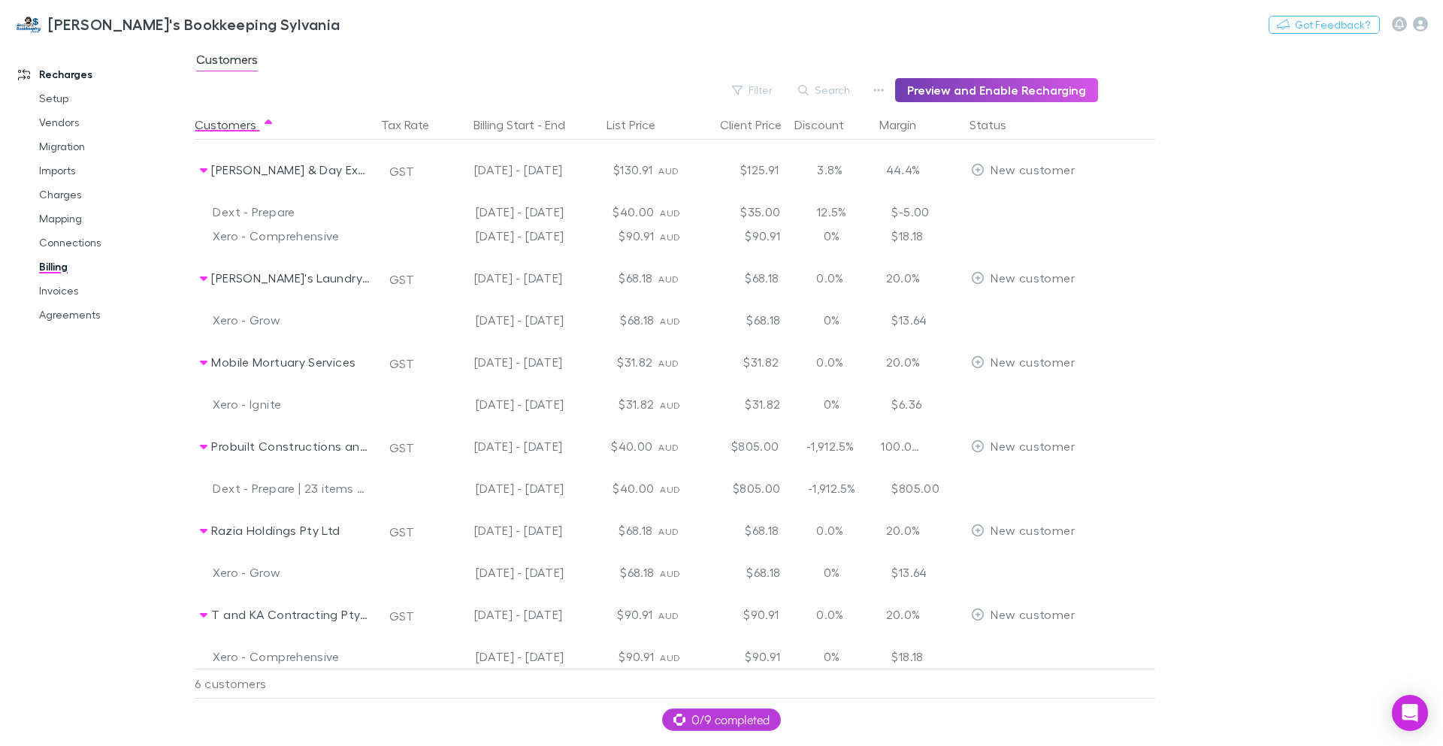
click at [1025, 96] on button "Preview and Enable Recharging" at bounding box center [996, 90] width 203 height 24
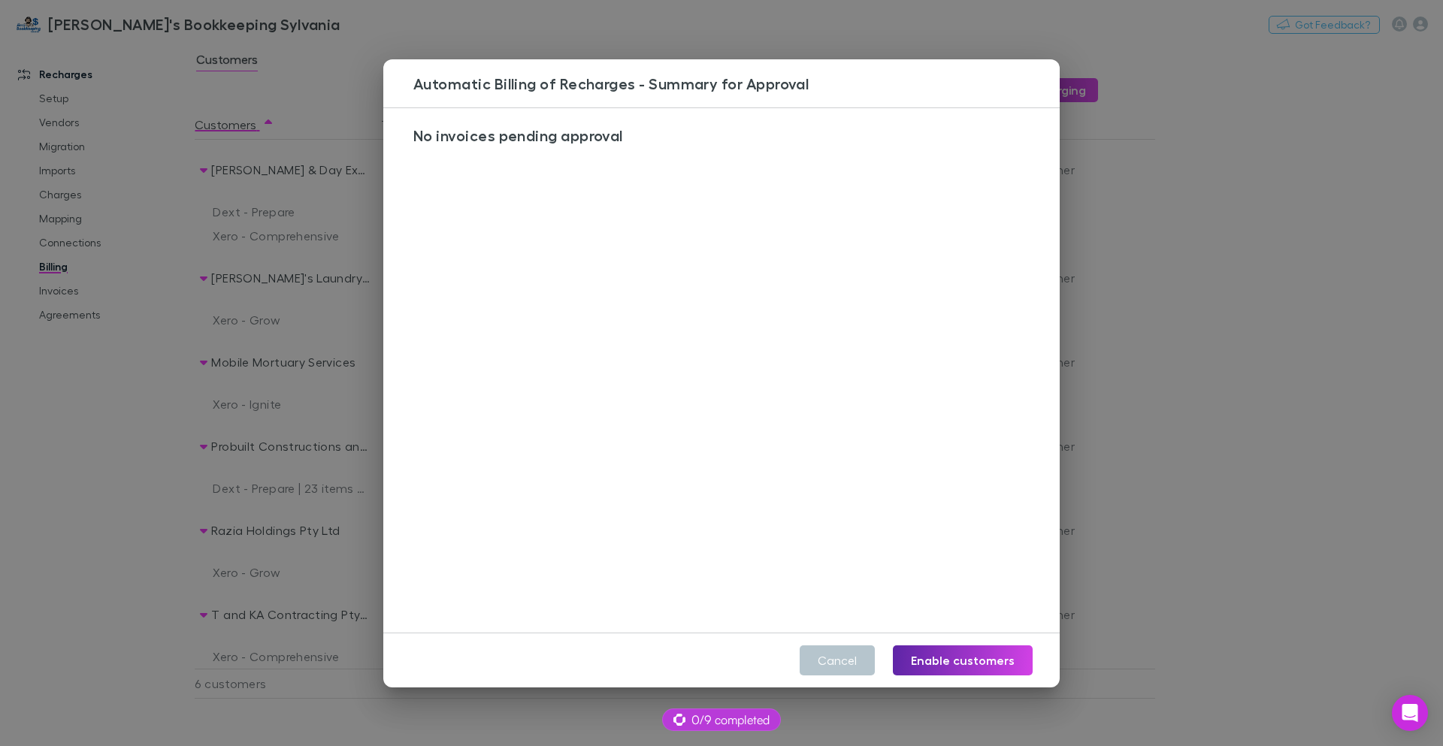
click at [1393, 354] on div "Automatic Billing of Recharges - Summary for Approval No invoices pending appro…" at bounding box center [721, 373] width 1443 height 746
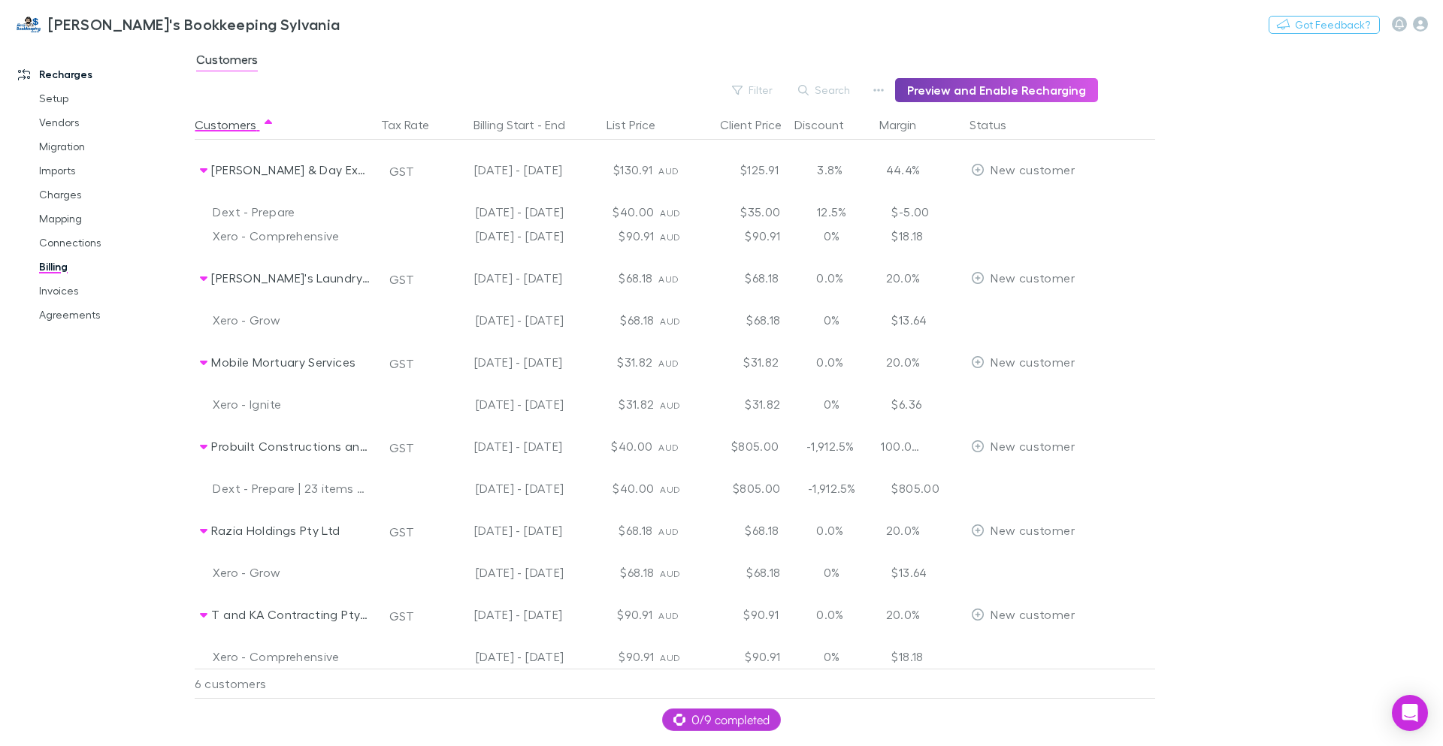
click at [991, 97] on button "Preview and Enable Recharging" at bounding box center [996, 90] width 203 height 24
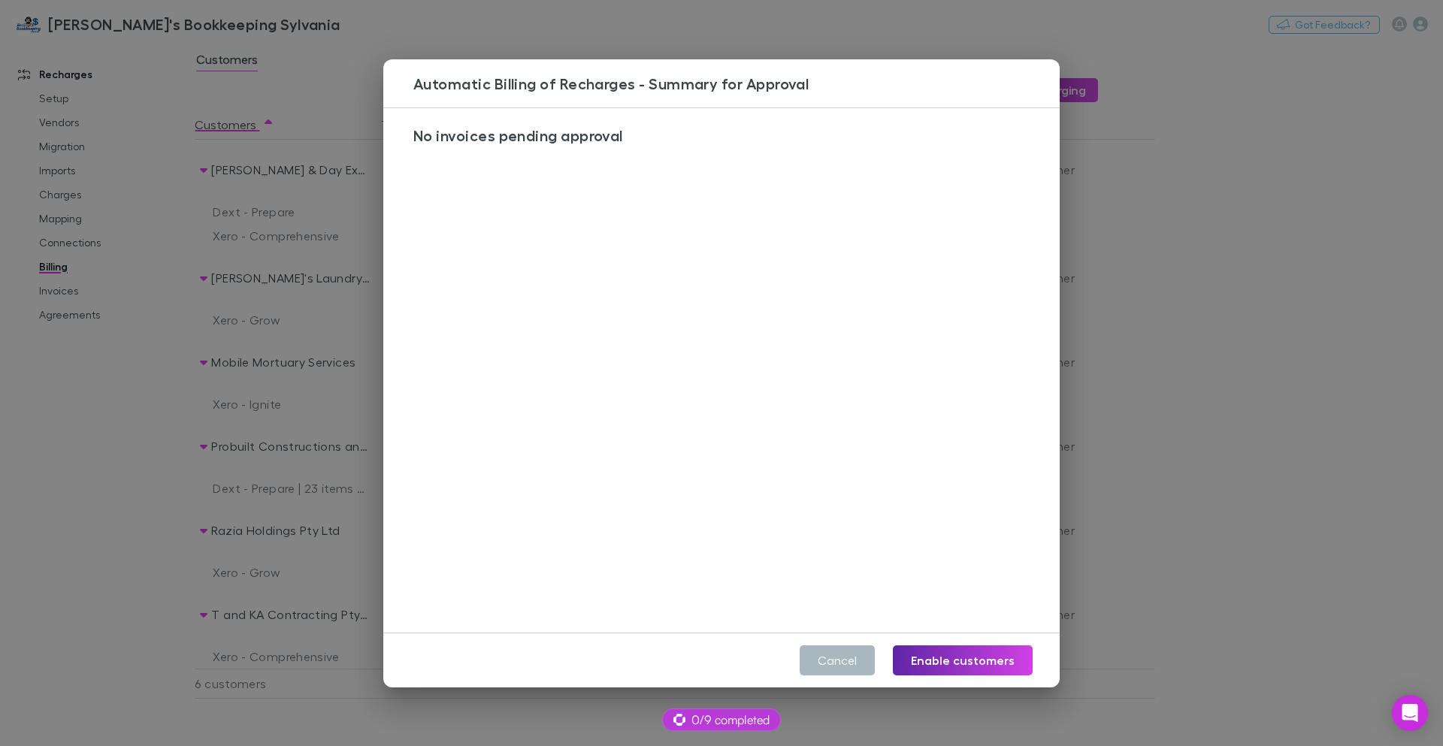
click at [848, 667] on button "Cancel" at bounding box center [837, 661] width 75 height 30
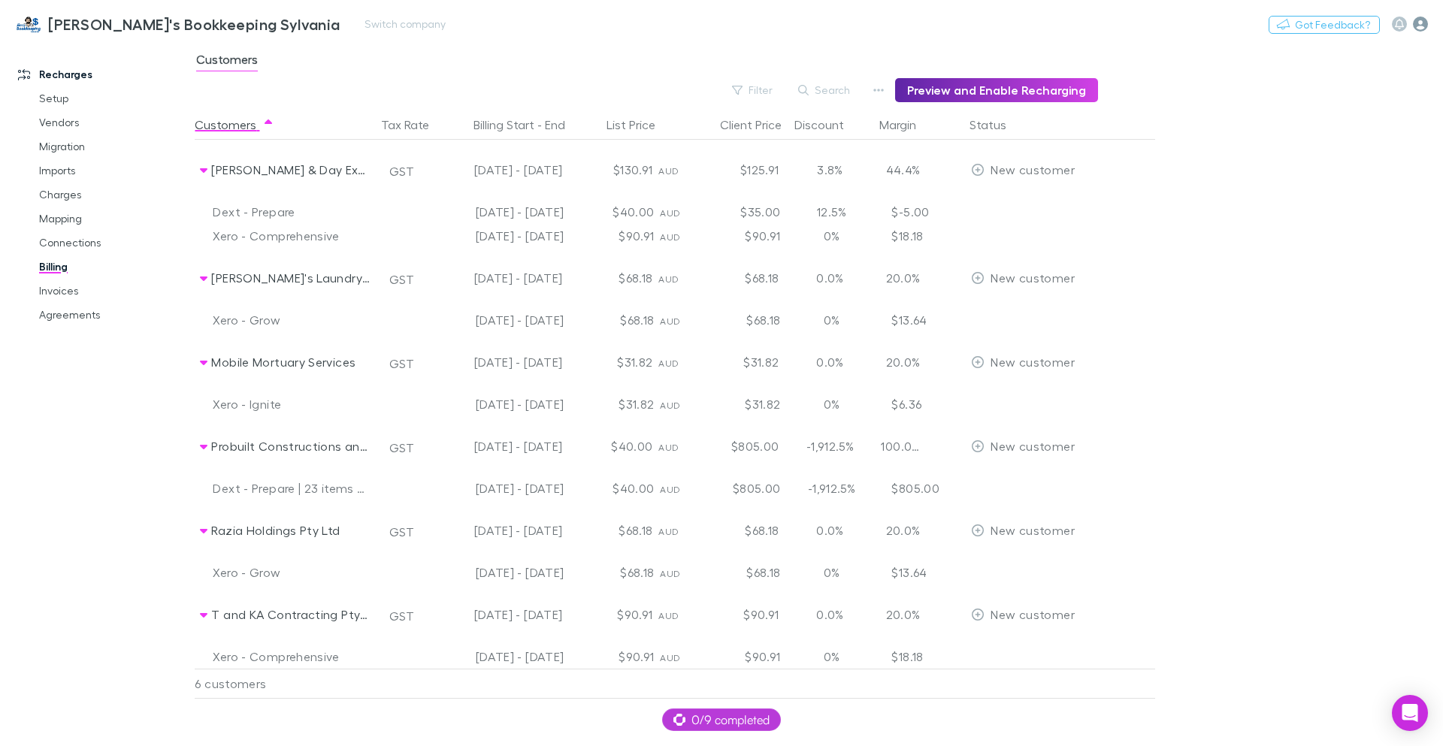
click at [1427, 26] on icon "button" at bounding box center [1420, 24] width 15 height 15
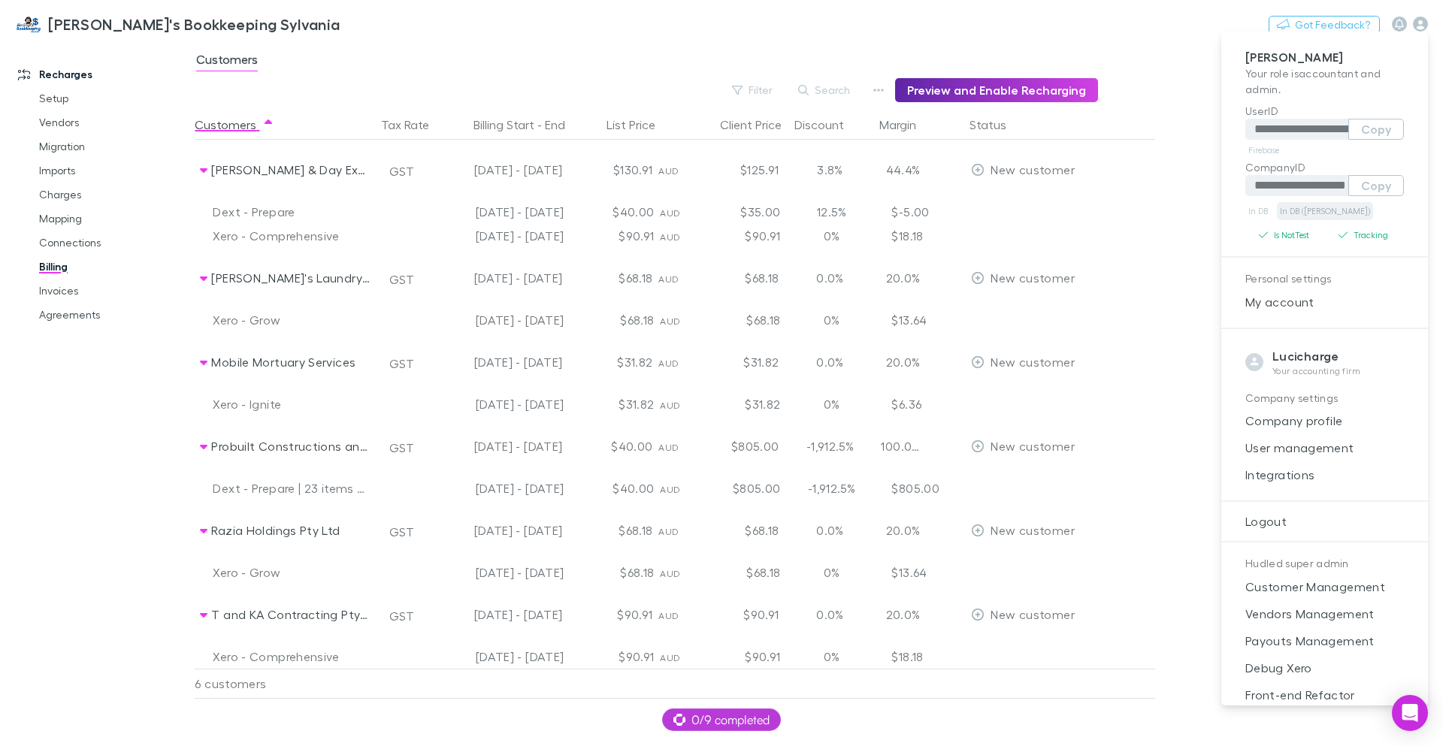
click at [1305, 210] on link "In DB (RECH)" at bounding box center [1325, 211] width 96 height 18
click at [1036, 56] on div at bounding box center [721, 373] width 1443 height 746
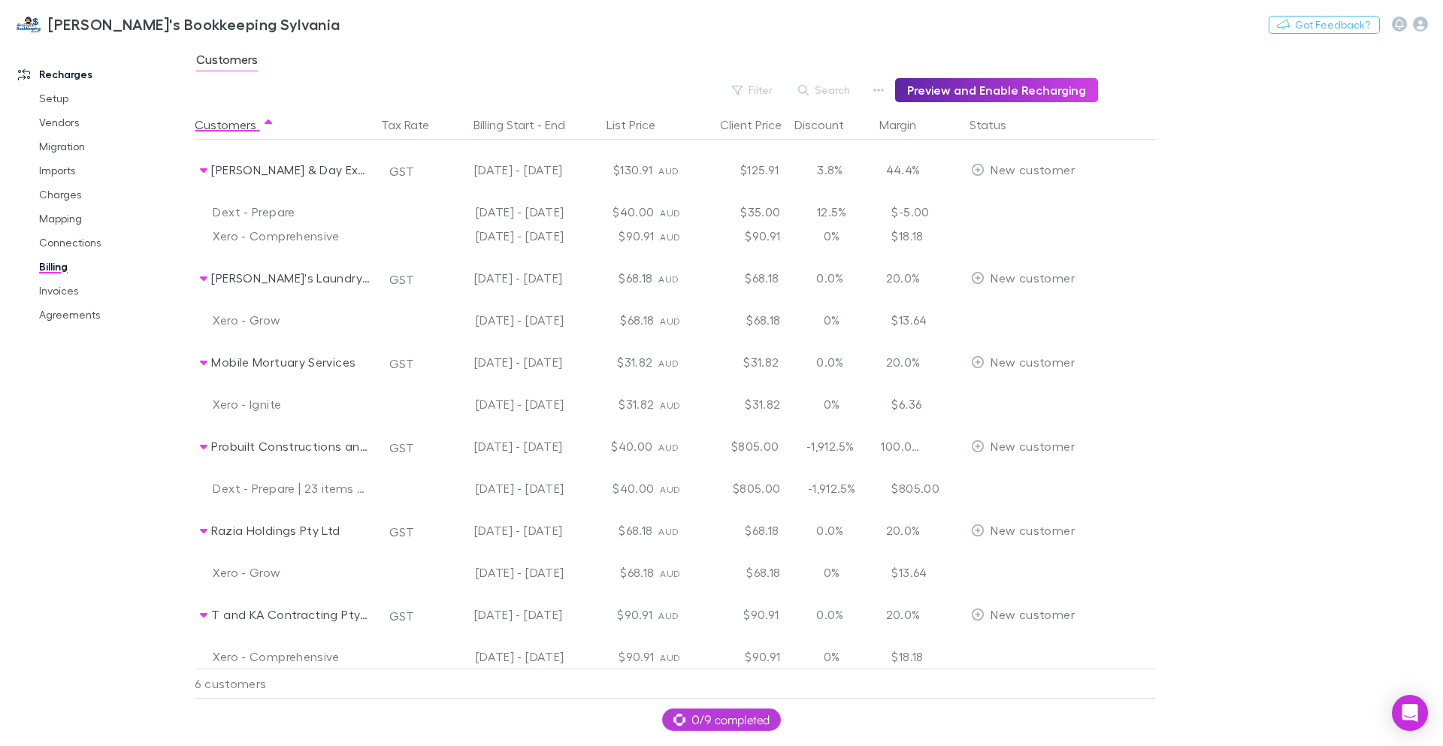
click at [1031, 74] on div "Customers" at bounding box center [819, 64] width 1248 height 29
click at [1032, 83] on button "Preview and Enable Recharging" at bounding box center [996, 90] width 203 height 24
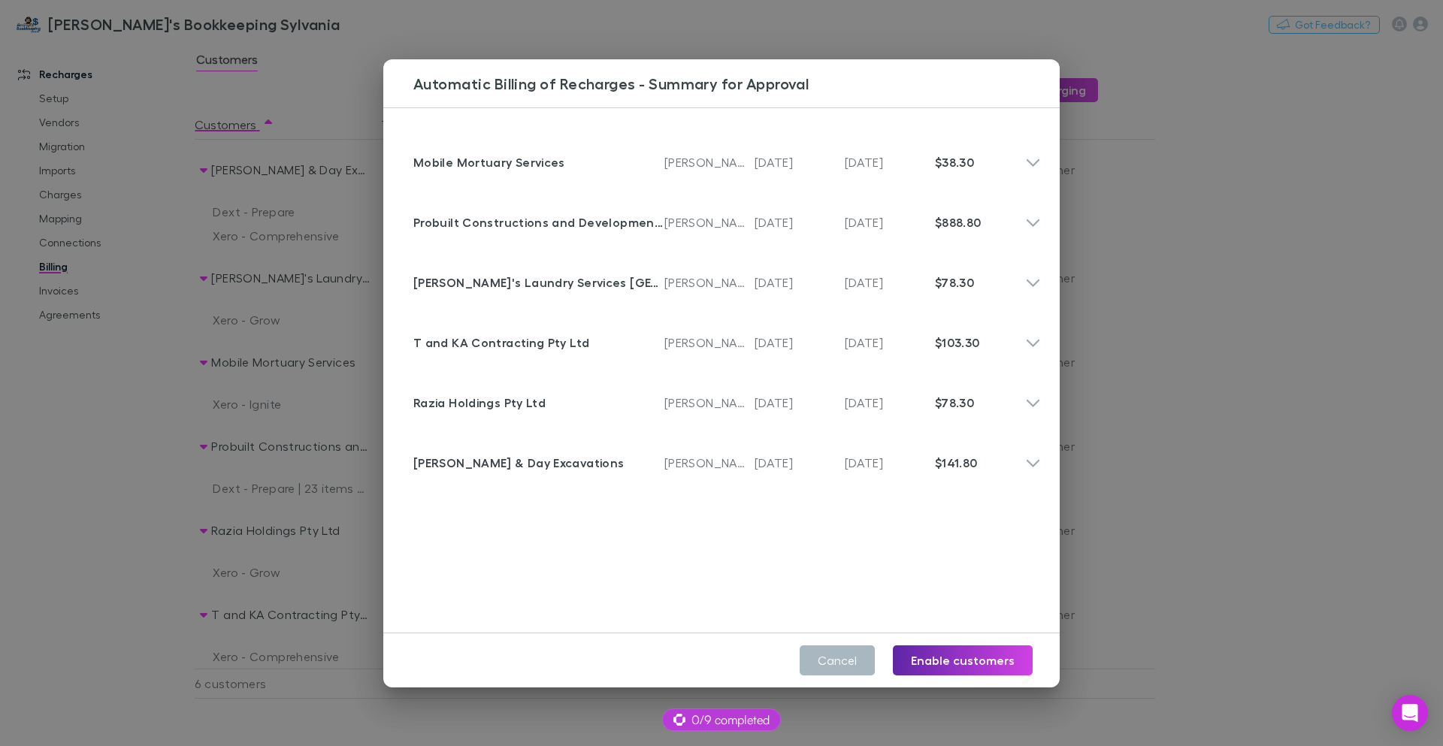
click at [847, 664] on button "Cancel" at bounding box center [837, 661] width 75 height 30
